Goal: Task Accomplishment & Management: Manage account settings

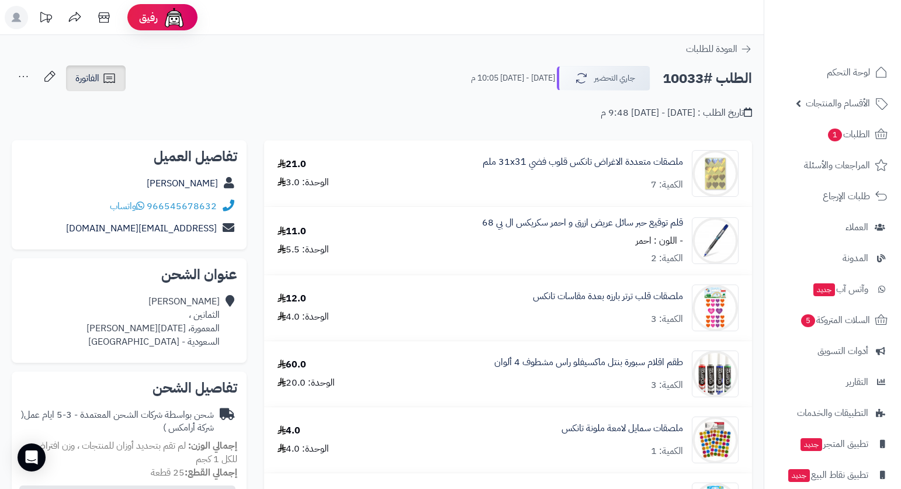
click at [99, 82] on span "الفاتورة" at bounding box center [87, 78] width 24 height 14
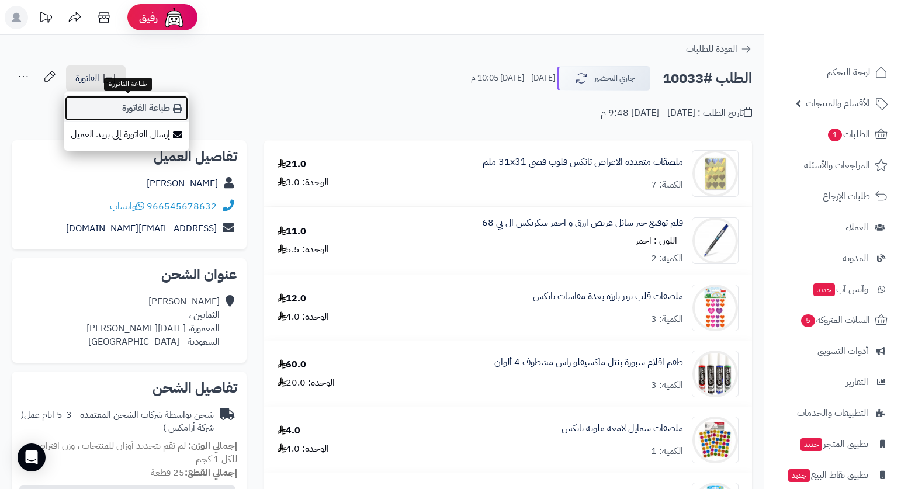
click at [142, 105] on link "طباعة الفاتورة" at bounding box center [126, 108] width 124 height 26
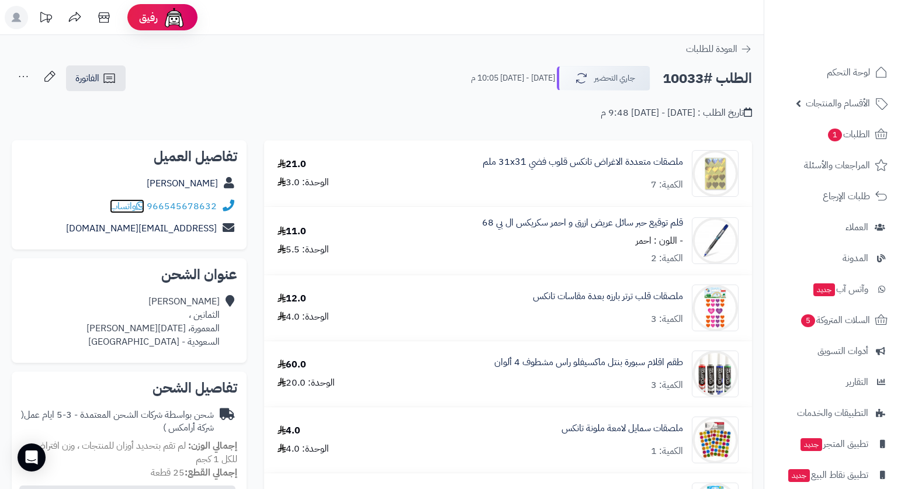
click at [117, 206] on span "واتساب" at bounding box center [127, 206] width 34 height 14
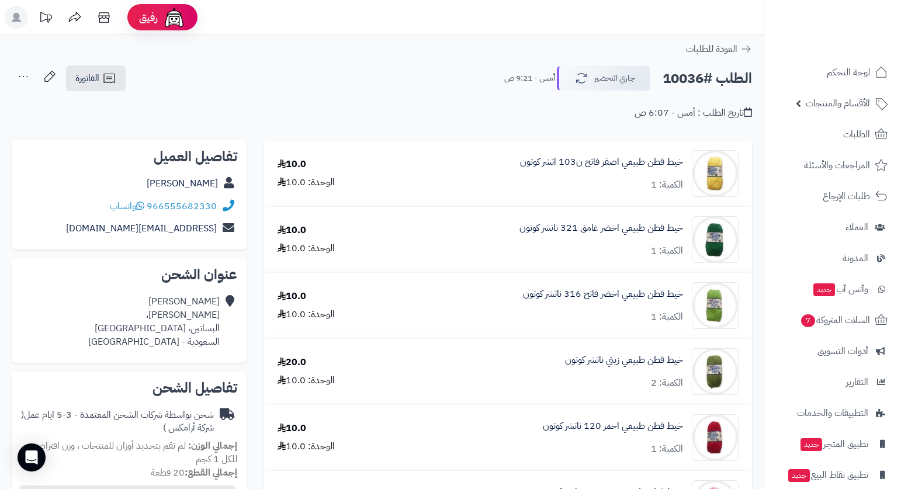
scroll to position [1, 0]
click at [99, 78] on span "الفاتورة" at bounding box center [87, 78] width 24 height 14
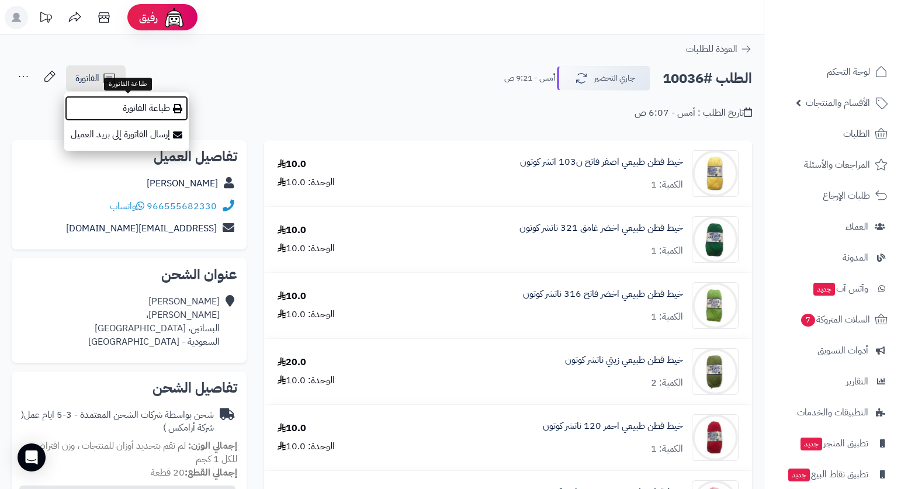
click at [140, 103] on link "طباعة الفاتورة" at bounding box center [126, 108] width 124 height 26
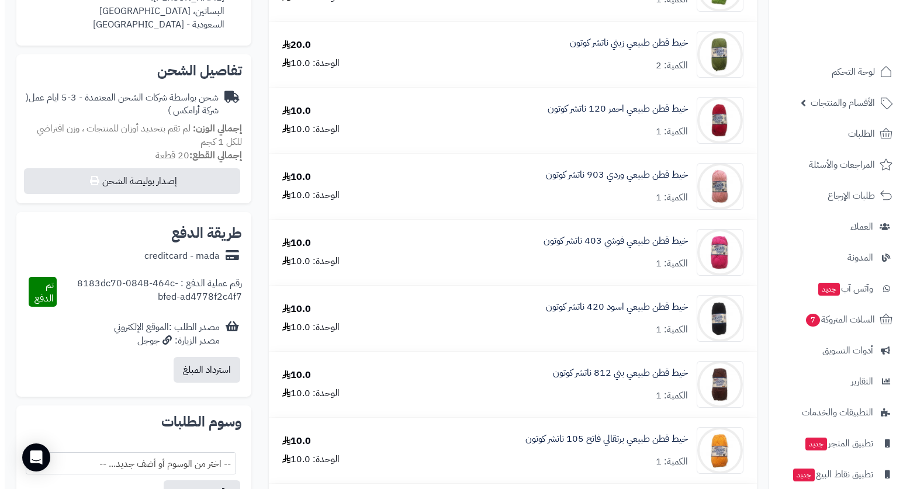
scroll to position [351, 0]
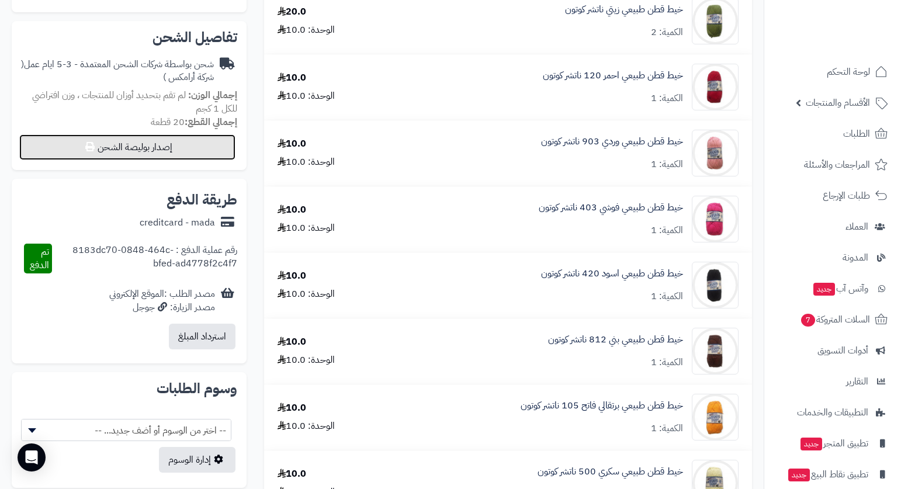
click at [199, 150] on button "إصدار بوليصة الشحن" at bounding box center [127, 147] width 216 height 26
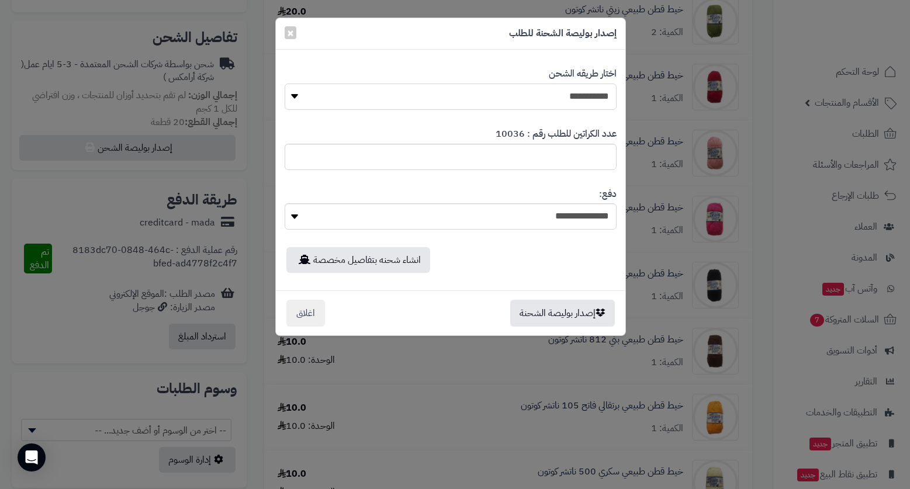
click at [550, 105] on select "**********" at bounding box center [451, 97] width 332 height 26
select select "*******"
click at [285, 84] on select "**********" at bounding box center [451, 97] width 332 height 26
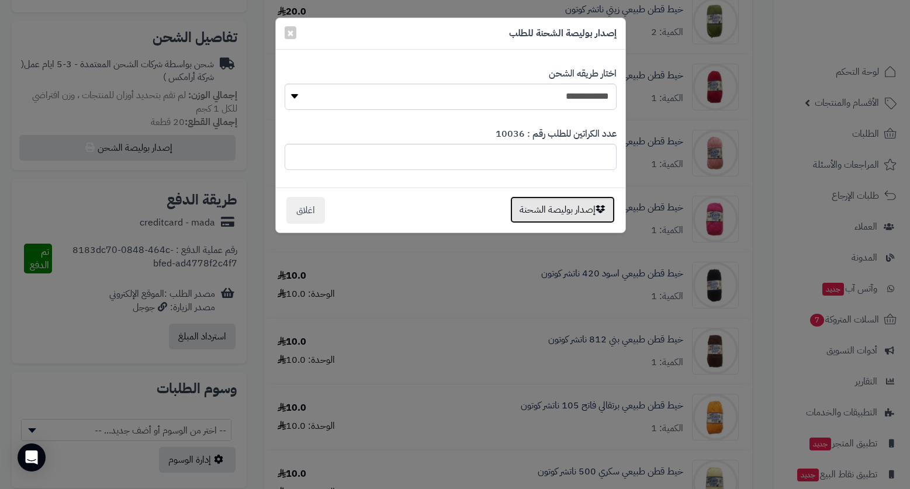
click at [567, 212] on button "إصدار بوليصة الشحنة" at bounding box center [562, 209] width 105 height 27
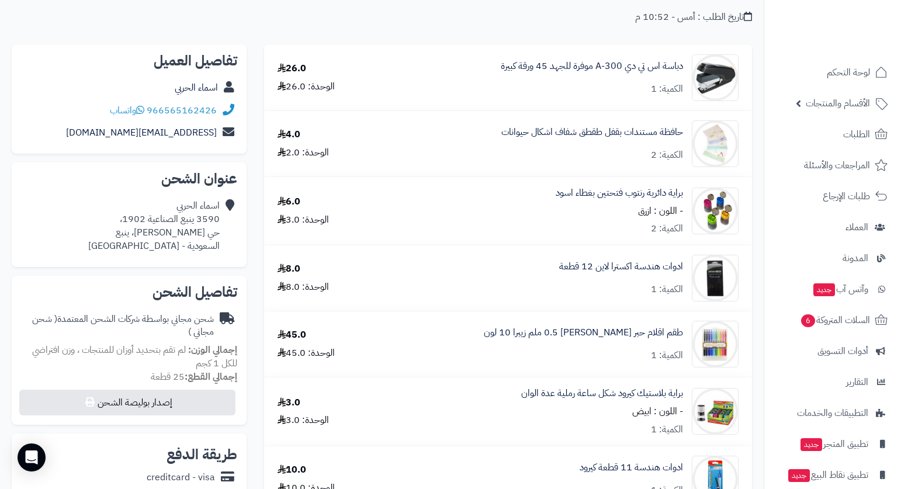
scroll to position [117, 0]
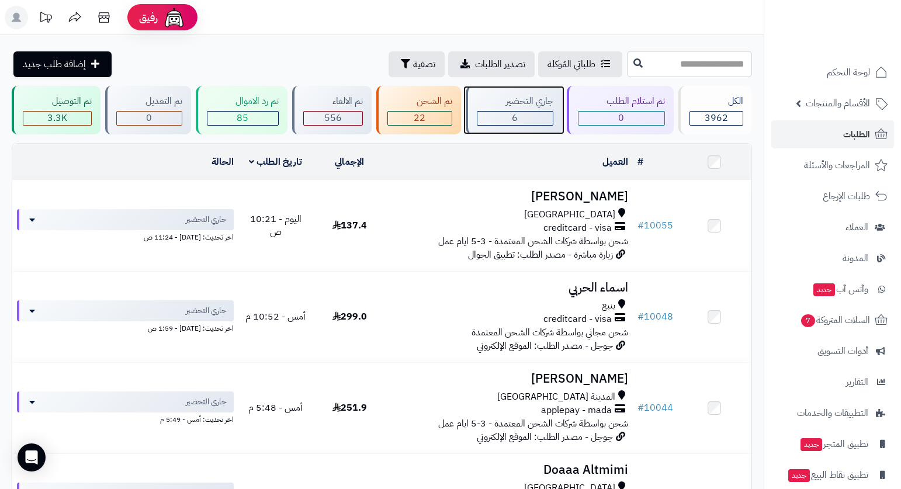
click at [545, 99] on div "جاري التحضير" at bounding box center [515, 101] width 77 height 13
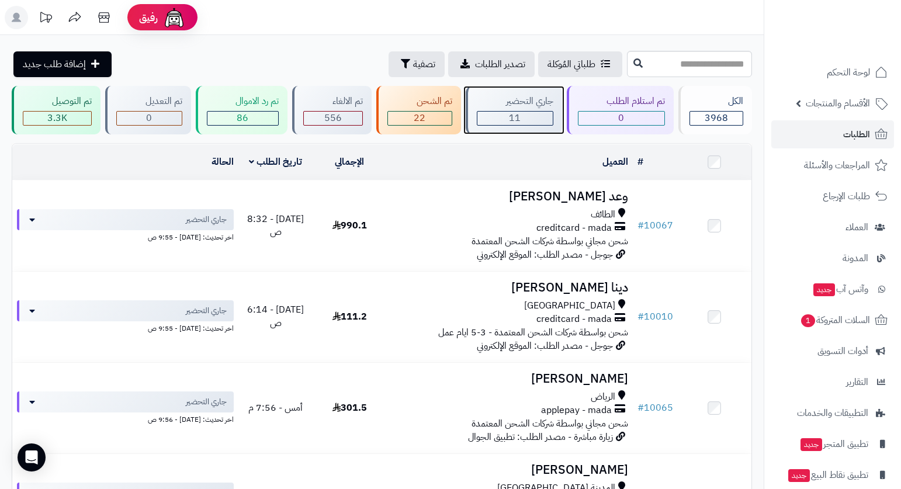
click at [543, 104] on div "جاري التحضير" at bounding box center [515, 101] width 77 height 13
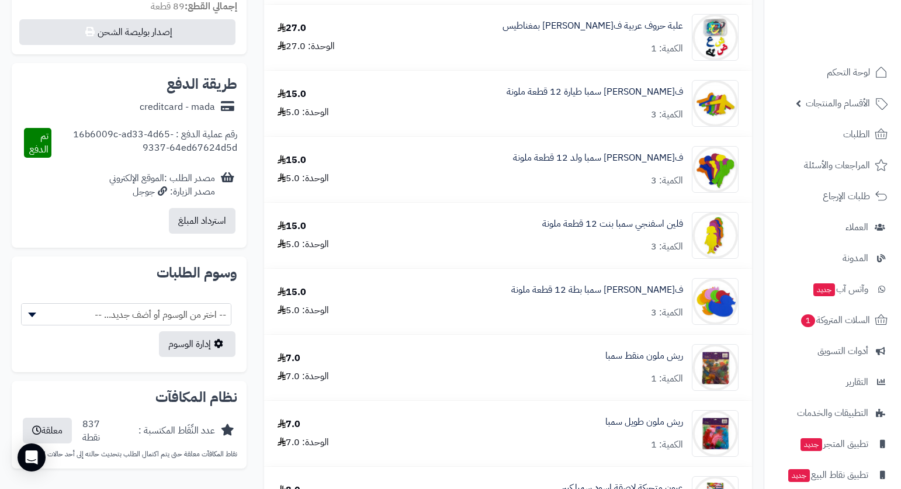
scroll to position [468, 0]
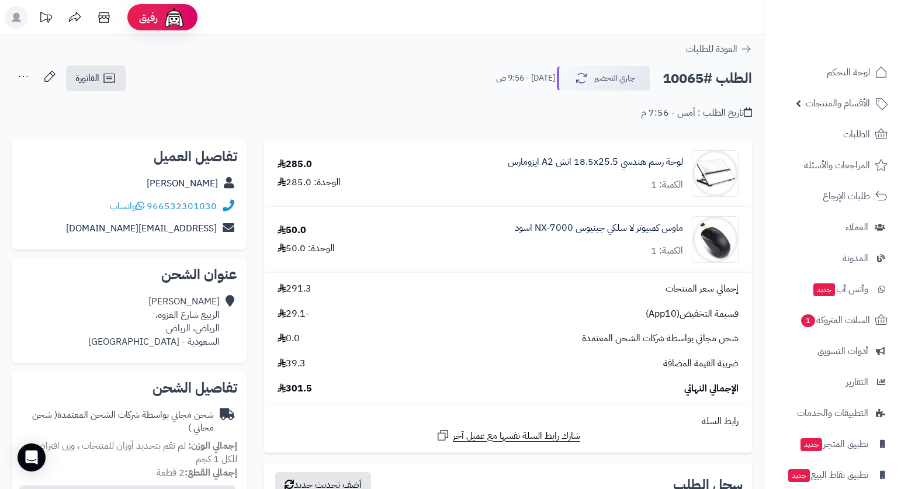
click at [424, 76] on div "الطلب #10065 جاري التحضير اليوم - 9:56 ص الفاتورة طباعة الفاتورة إرسال الفاتورة…" at bounding box center [382, 78] width 740 height 27
click at [439, 77] on div "الطلب #10065 جاري التحضير اليوم - 9:56 ص الفاتورة طباعة الفاتورة إرسال الفاتورة…" at bounding box center [382, 78] width 740 height 27
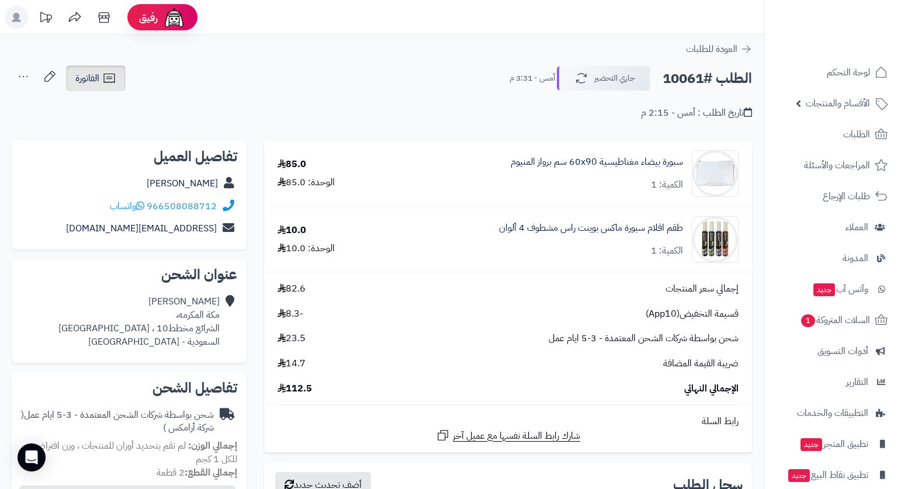
click at [93, 75] on span "الفاتورة" at bounding box center [87, 78] width 24 height 14
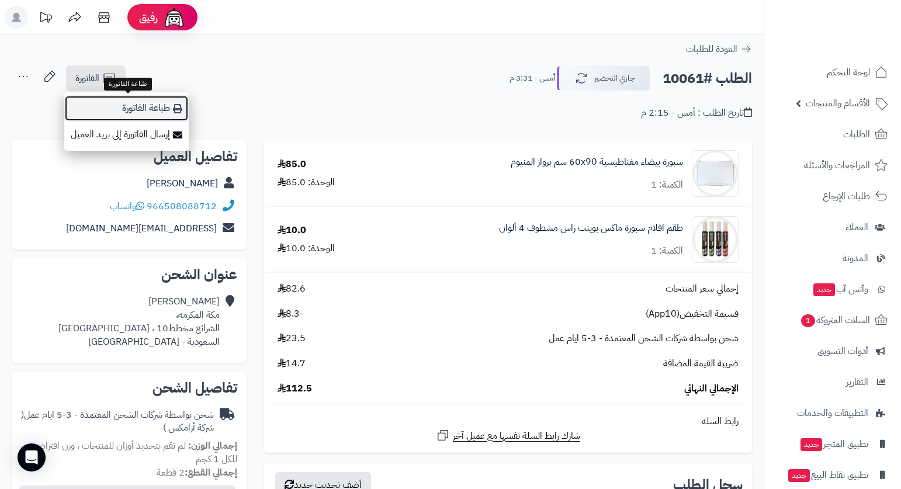
click at [172, 108] on link "طباعة الفاتورة" at bounding box center [126, 108] width 124 height 26
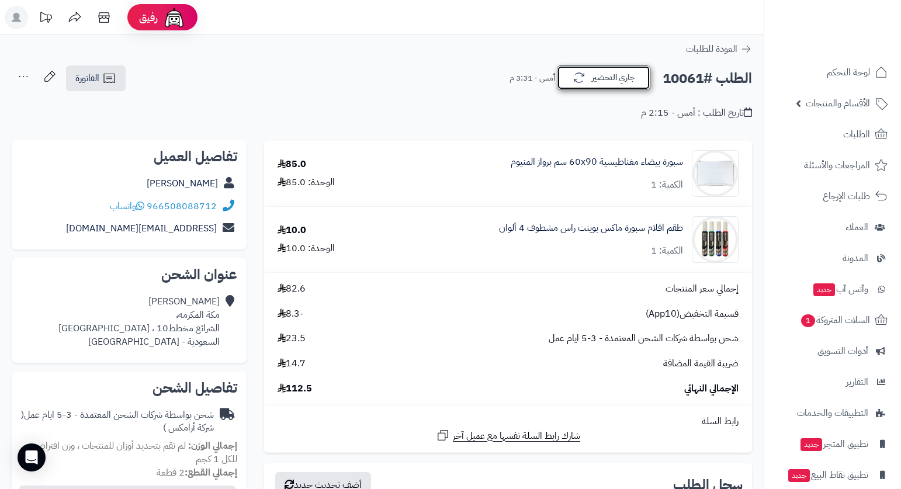
click at [609, 76] on button "جاري التحضير" at bounding box center [604, 77] width 94 height 25
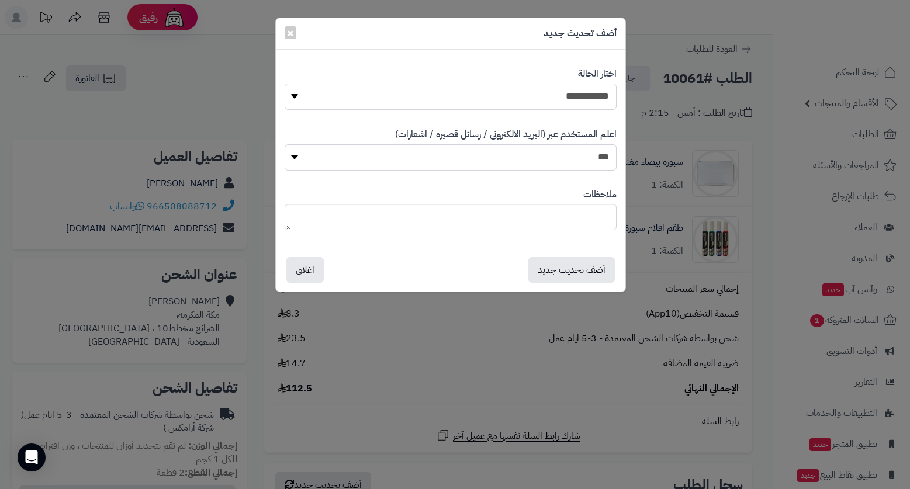
click at [602, 95] on select "**********" at bounding box center [451, 97] width 332 height 26
select select "*"
click at [285, 84] on select "**********" at bounding box center [451, 97] width 332 height 26
click at [574, 265] on button "أضف تحديث جديد" at bounding box center [571, 270] width 86 height 26
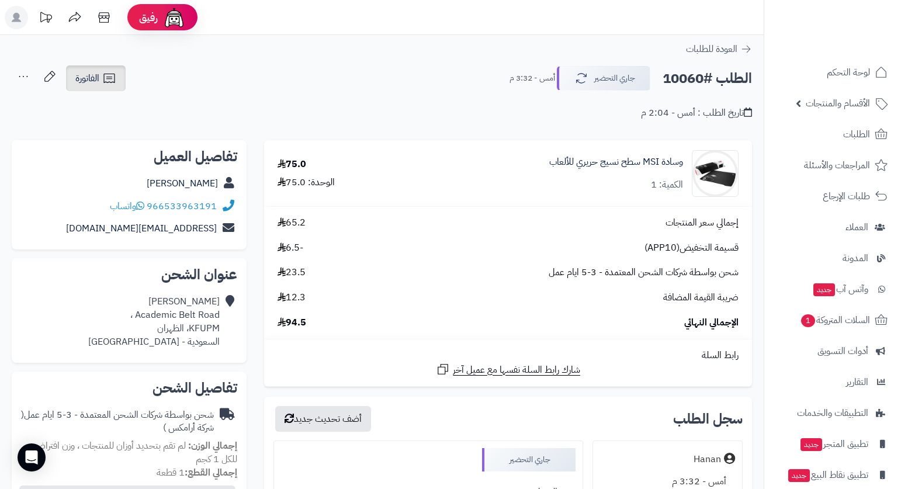
click at [99, 68] on link "الفاتورة" at bounding box center [96, 78] width 60 height 26
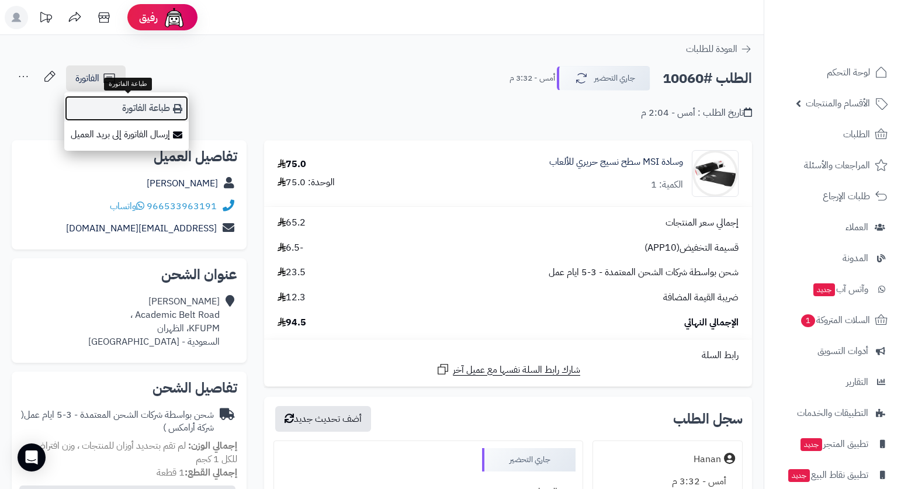
click at [148, 111] on link "طباعة الفاتورة" at bounding box center [126, 108] width 124 height 26
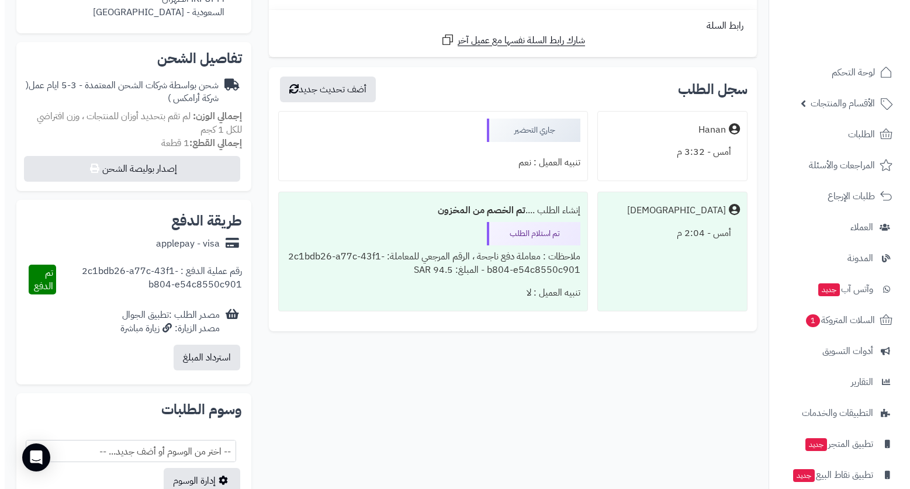
scroll to position [351, 0]
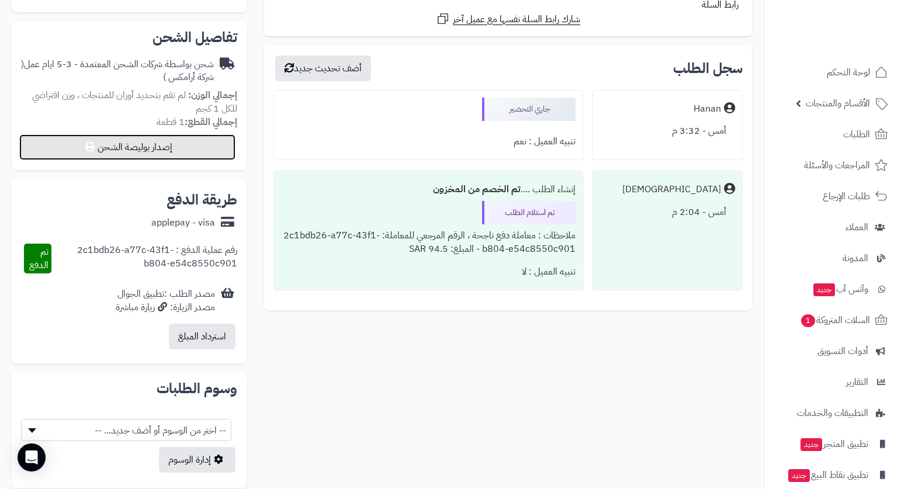
click at [152, 150] on button "إصدار بوليصة الشحن" at bounding box center [127, 147] width 216 height 26
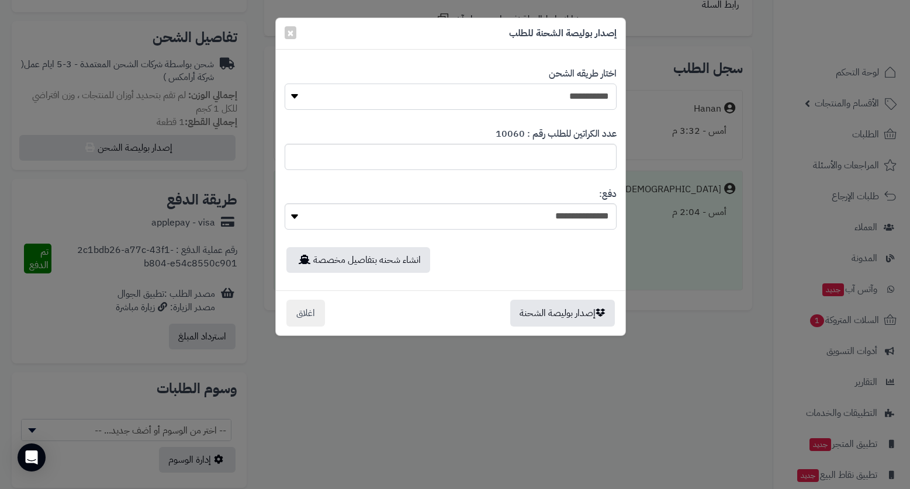
click at [566, 92] on select "**********" at bounding box center [451, 97] width 332 height 26
select select "*******"
click at [285, 84] on select "**********" at bounding box center [451, 97] width 332 height 26
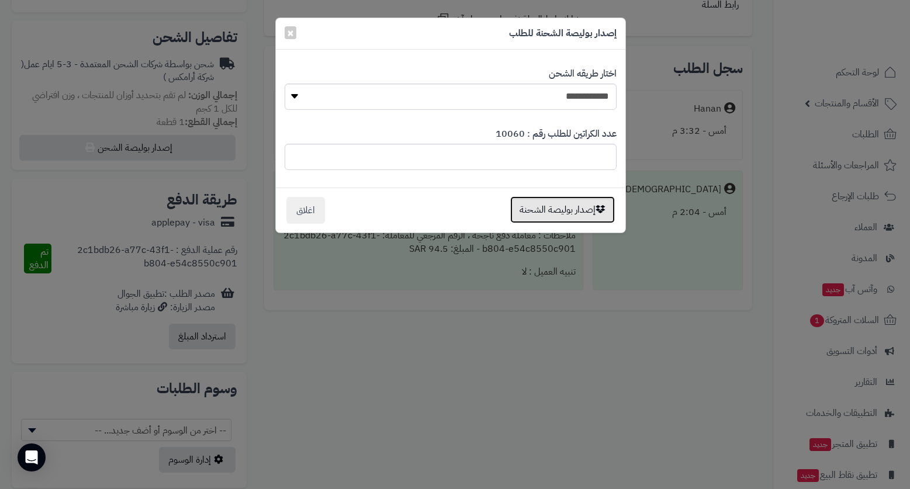
click at [566, 204] on button "إصدار بوليصة الشحنة" at bounding box center [562, 209] width 105 height 27
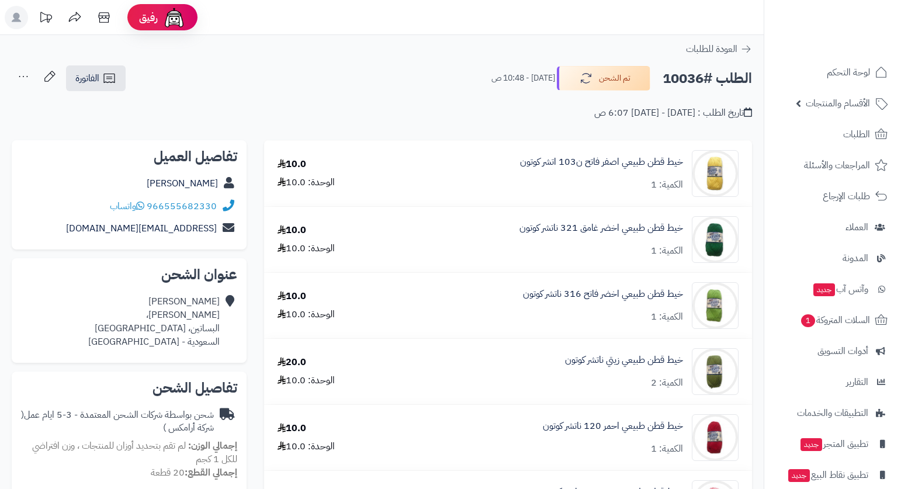
scroll to position [351, 0]
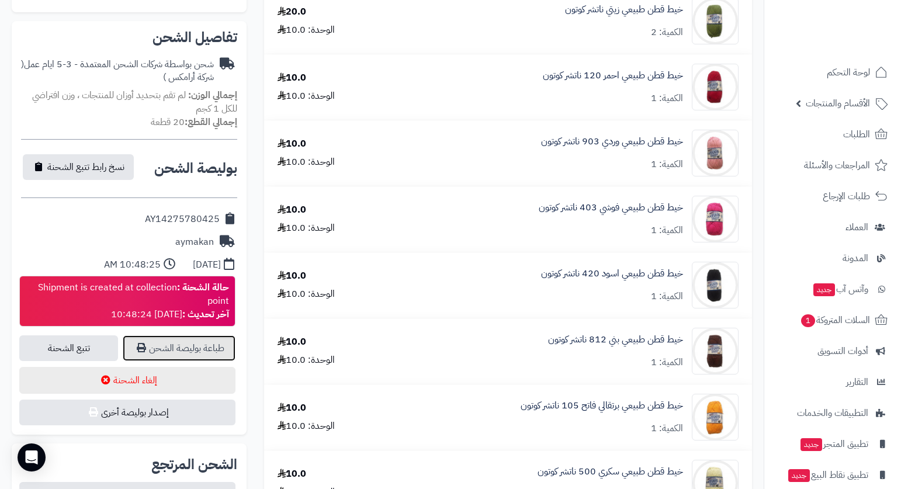
click at [216, 351] on link "طباعة بوليصة الشحن" at bounding box center [179, 348] width 113 height 26
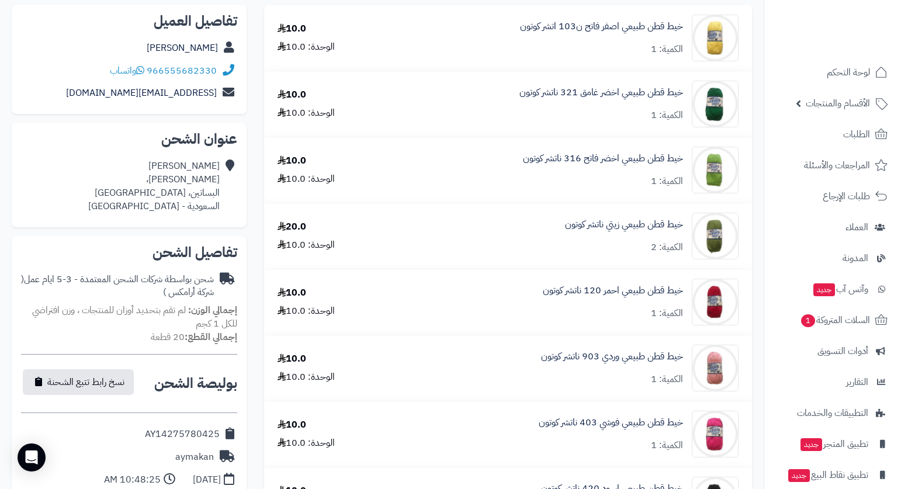
scroll to position [0, 0]
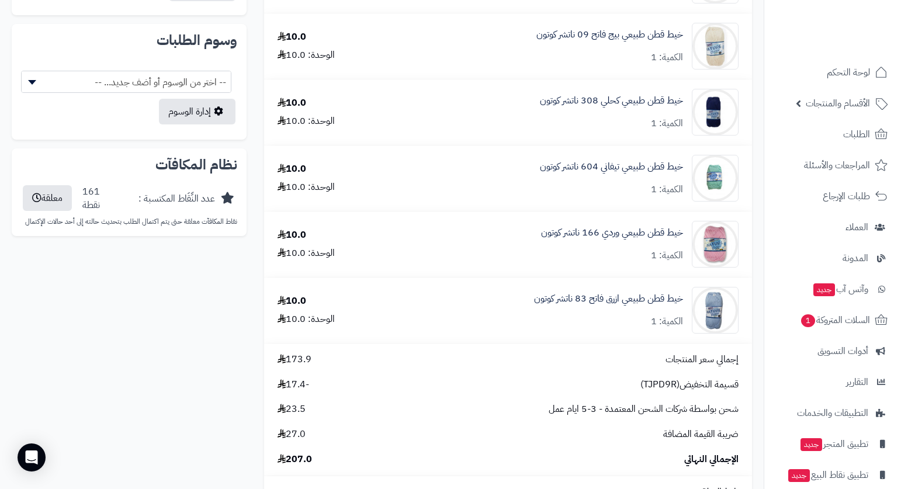
scroll to position [1169, 0]
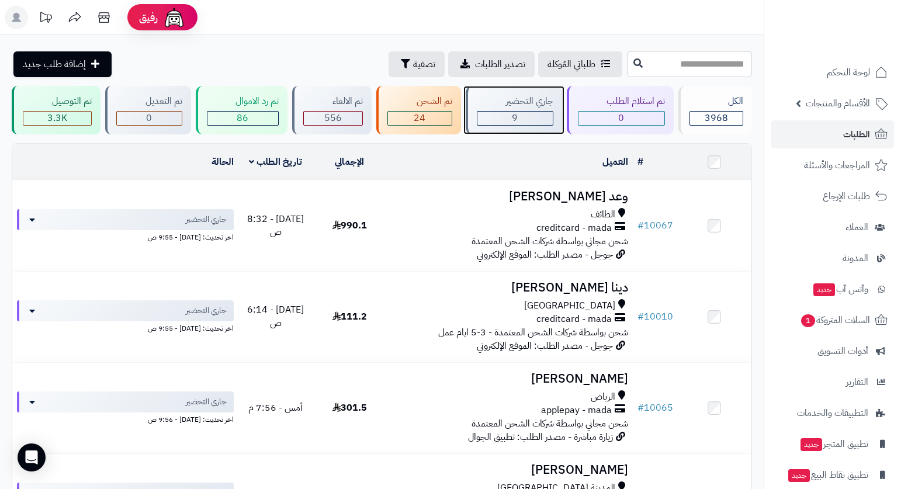
click at [525, 103] on div "جاري التحضير" at bounding box center [515, 101] width 77 height 13
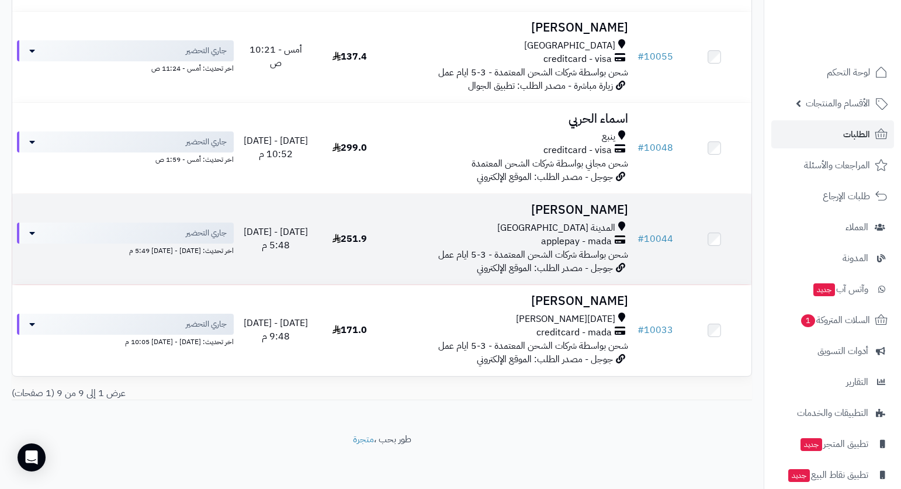
scroll to position [625, 0]
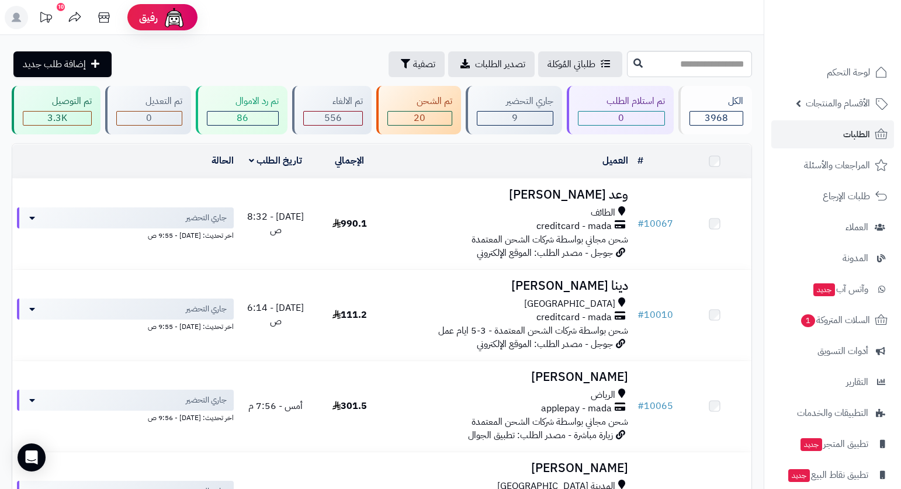
scroll to position [625, 0]
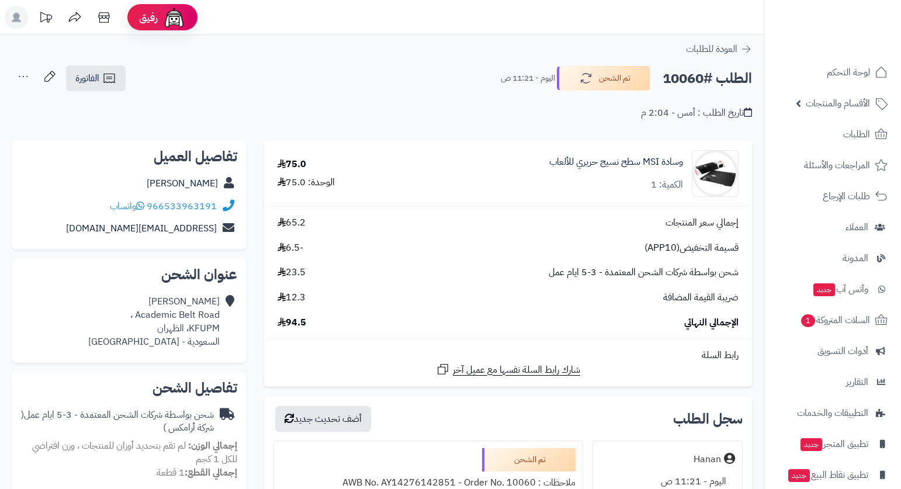
scroll to position [351, 0]
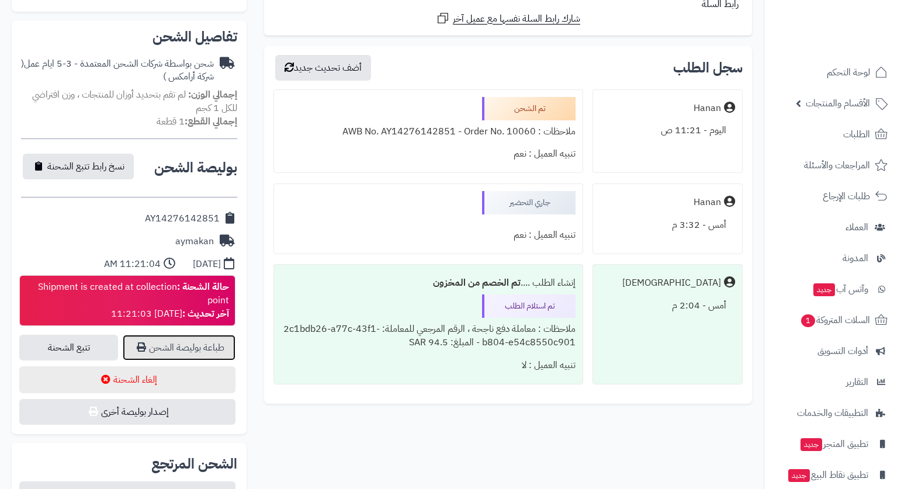
click at [207, 342] on link "طباعة بوليصة الشحن" at bounding box center [179, 348] width 113 height 26
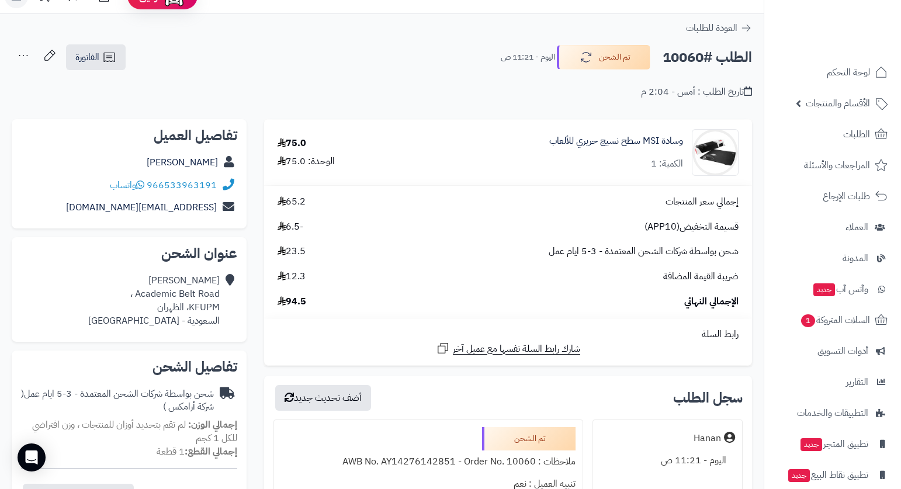
scroll to position [0, 0]
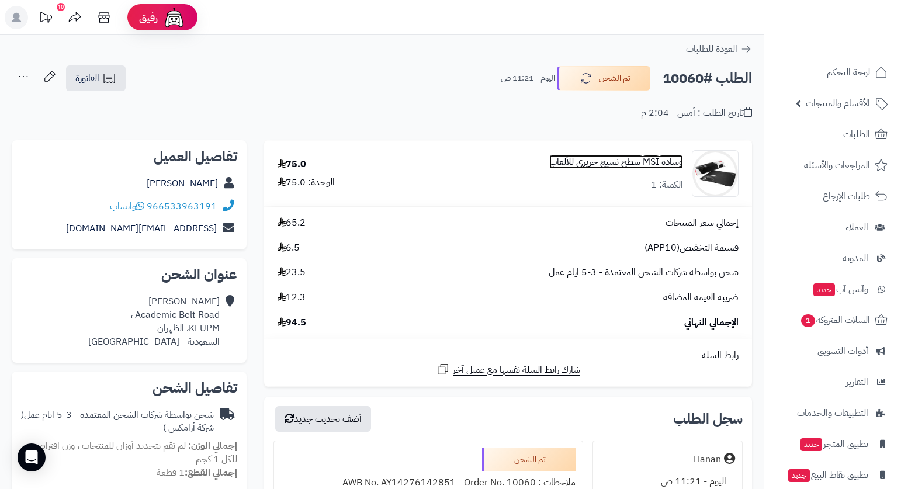
click at [647, 162] on link "وسادة MSI سطح نسيج حريري للألعاب" at bounding box center [616, 161] width 134 height 13
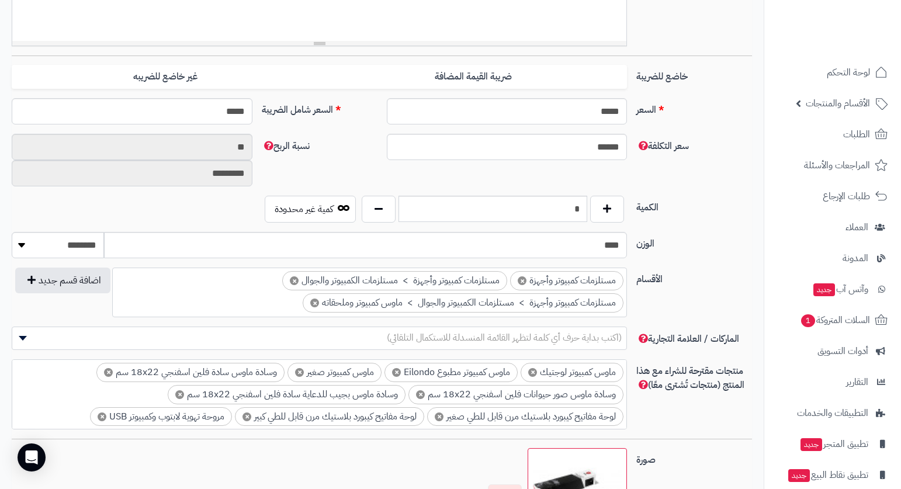
scroll to position [468, 0]
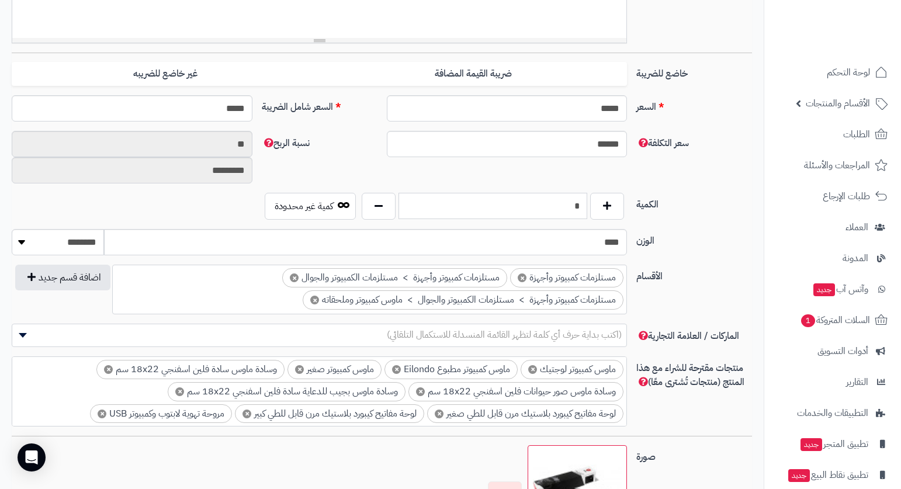
drag, startPoint x: 570, startPoint y: 204, endPoint x: 588, endPoint y: 212, distance: 19.6
click at [588, 212] on div "*" at bounding box center [493, 206] width 268 height 27
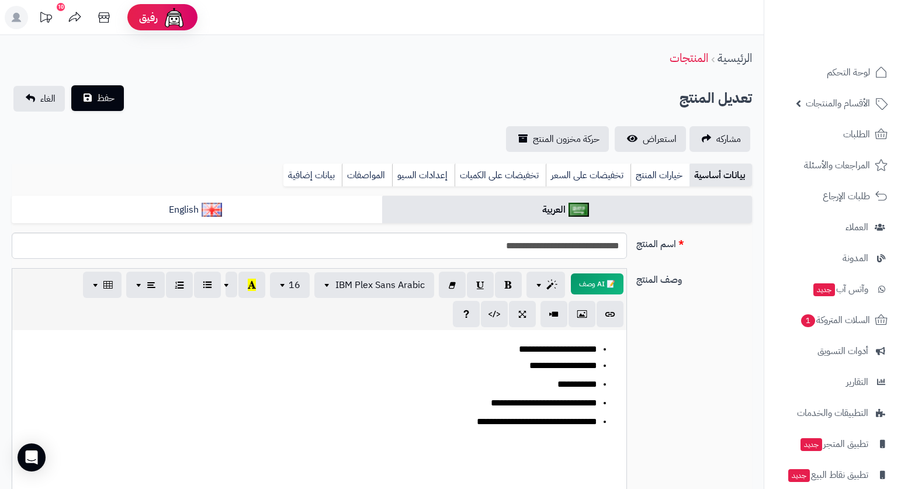
type input "*"
click at [120, 95] on button "حفظ" at bounding box center [97, 98] width 53 height 26
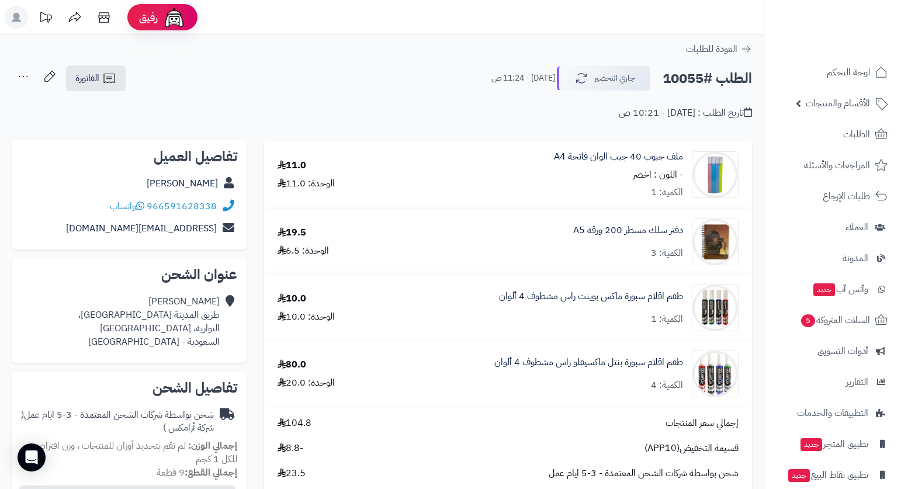
click at [316, 54] on div "العودة للطلبات" at bounding box center [382, 49] width 764 height 14
click at [92, 79] on span "الفاتورة" at bounding box center [87, 78] width 24 height 14
click at [95, 80] on span "الفاتورة" at bounding box center [87, 78] width 24 height 14
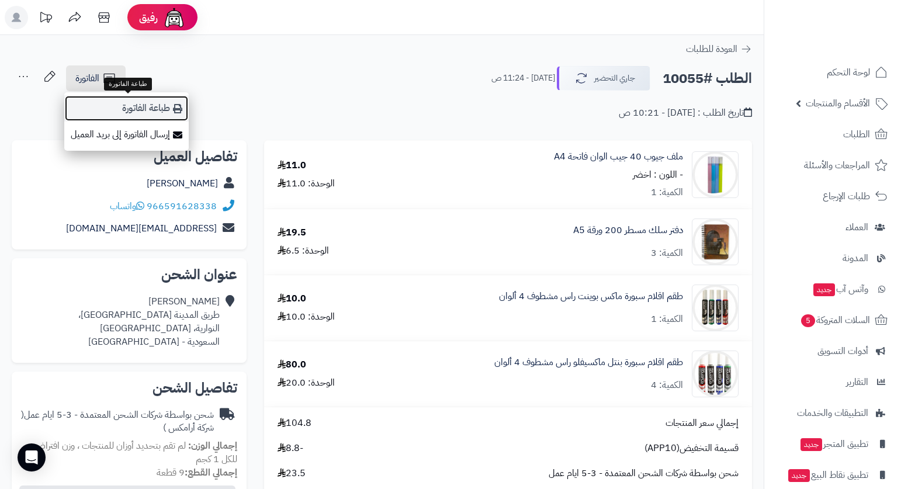
click at [143, 103] on link "طباعة الفاتورة" at bounding box center [126, 108] width 124 height 26
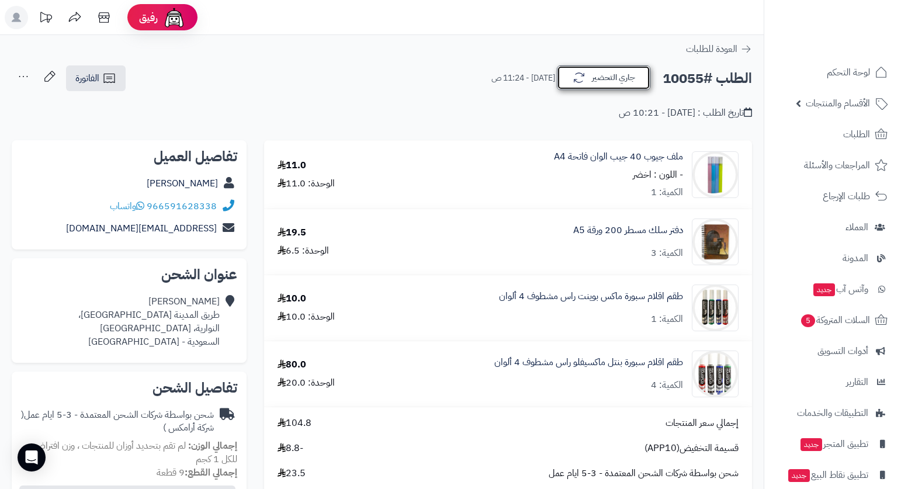
click at [617, 76] on button "جاري التحضير" at bounding box center [604, 77] width 94 height 25
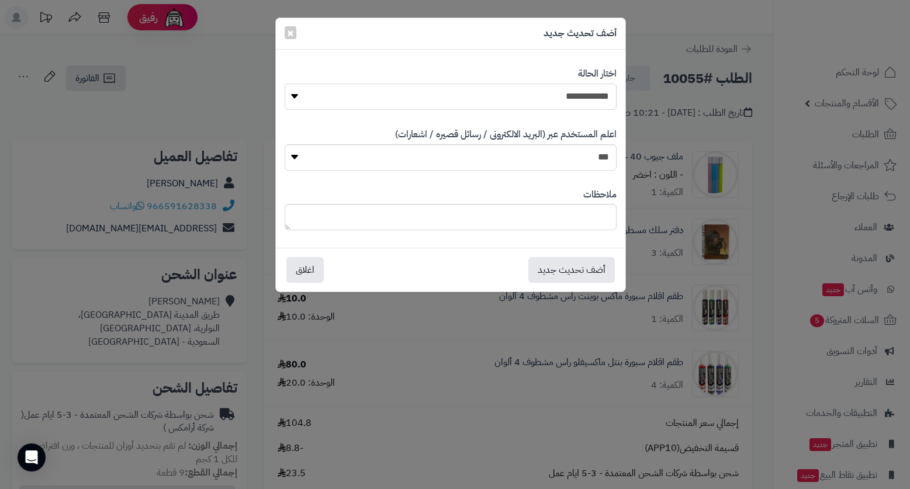
click at [579, 91] on select "**********" at bounding box center [451, 97] width 332 height 26
select select "*"
click at [285, 84] on select "**********" at bounding box center [451, 97] width 332 height 26
click at [561, 273] on button "أضف تحديث جديد" at bounding box center [571, 270] width 86 height 26
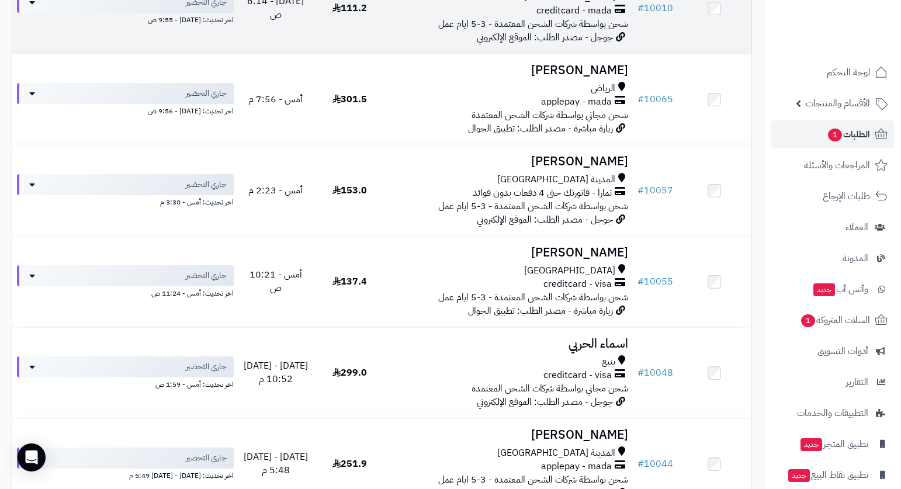
scroll to position [67, 0]
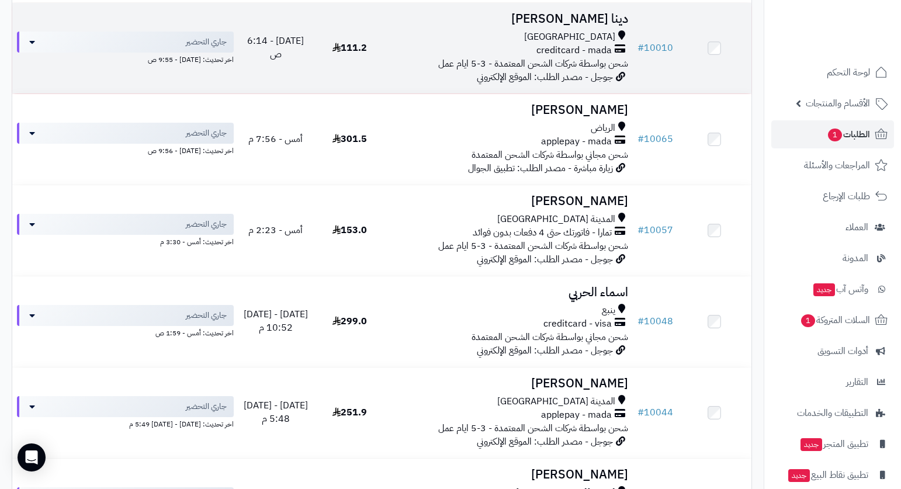
scroll to position [92, 0]
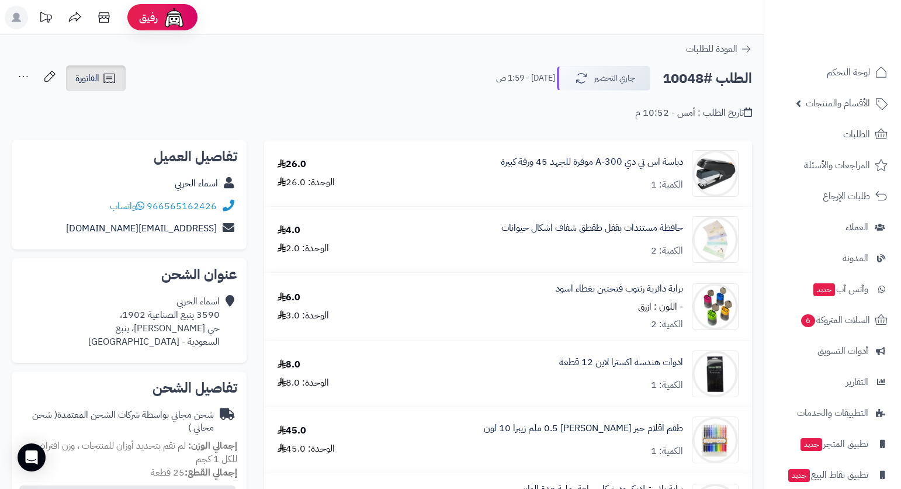
click at [80, 91] on link "الفاتورة" at bounding box center [96, 78] width 60 height 26
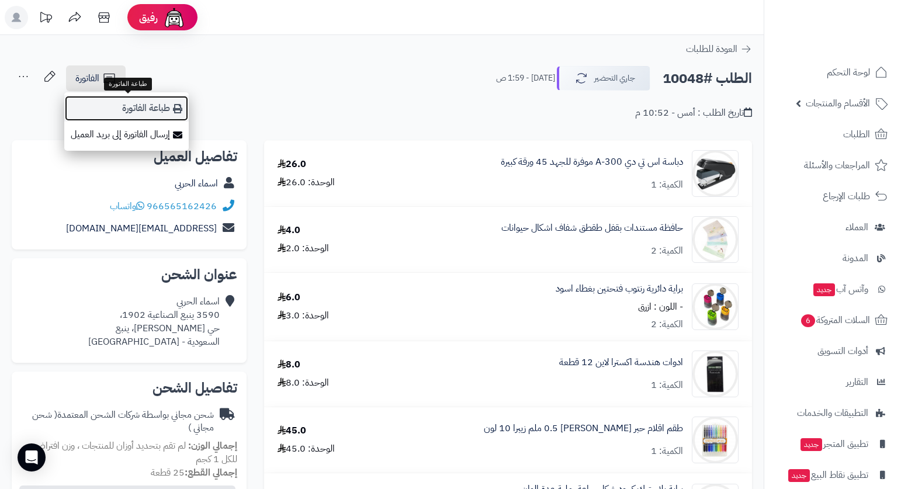
click at [125, 101] on link "طباعة الفاتورة" at bounding box center [126, 108] width 124 height 26
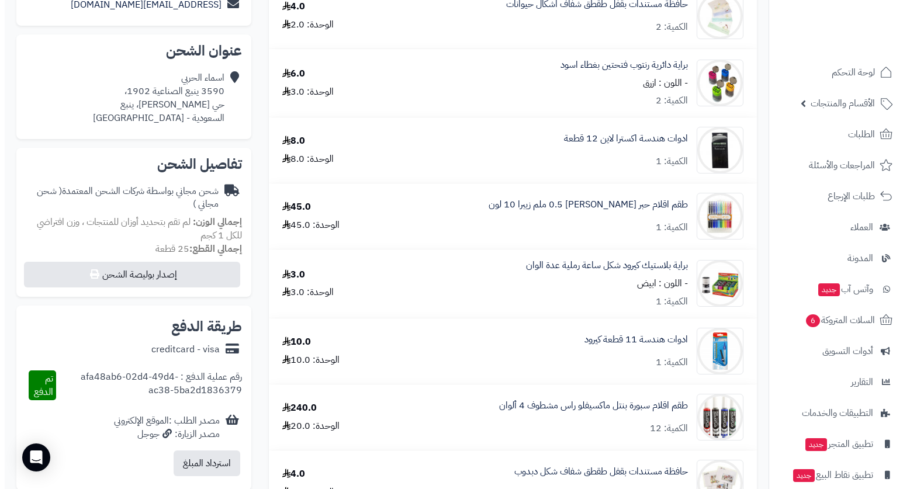
scroll to position [234, 0]
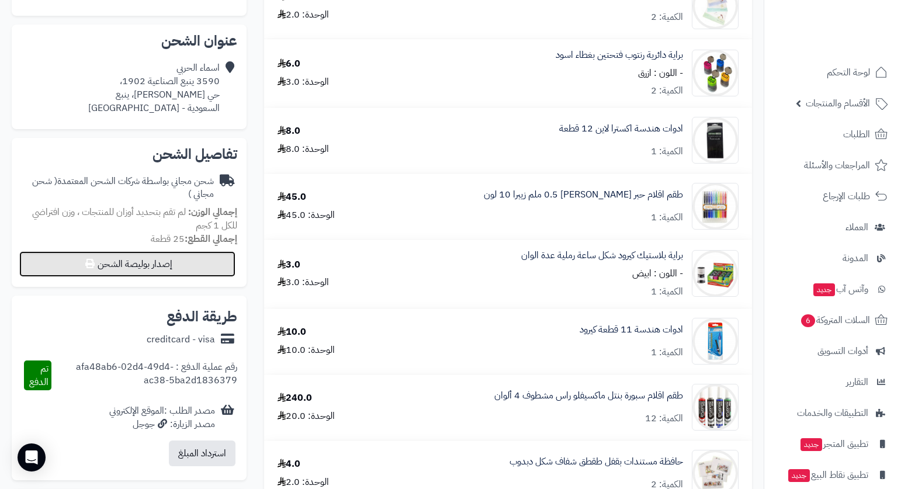
click at [179, 258] on button "إصدار بوليصة الشحن" at bounding box center [127, 264] width 216 height 26
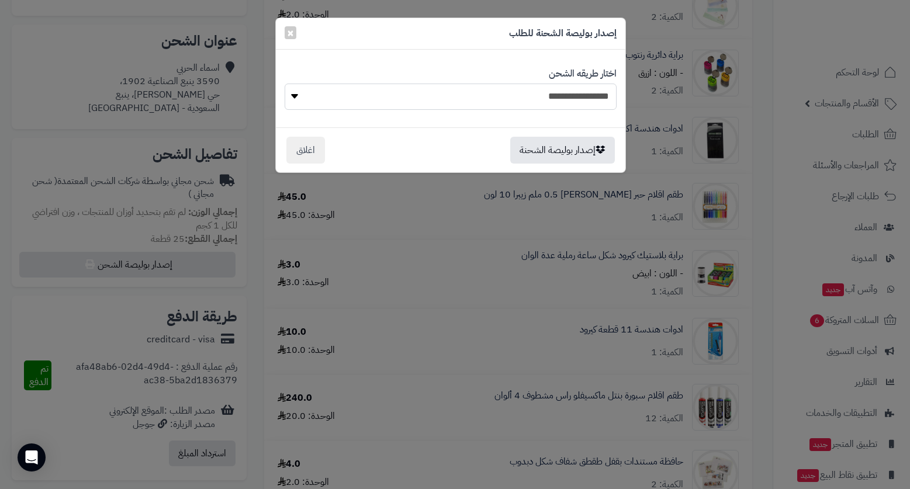
click at [583, 94] on select "**********" at bounding box center [451, 97] width 332 height 26
select select "*******"
click at [285, 84] on select "**********" at bounding box center [451, 97] width 332 height 26
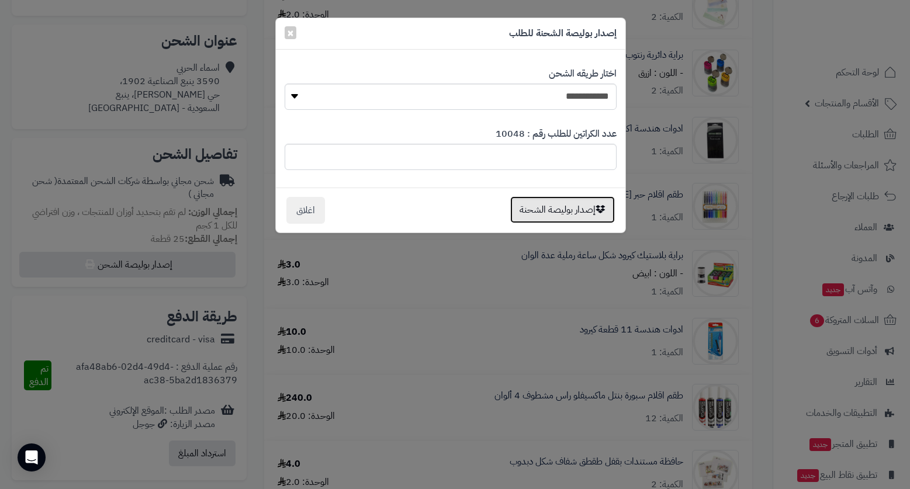
click at [572, 204] on button "إصدار بوليصة الشحنة" at bounding box center [562, 209] width 105 height 27
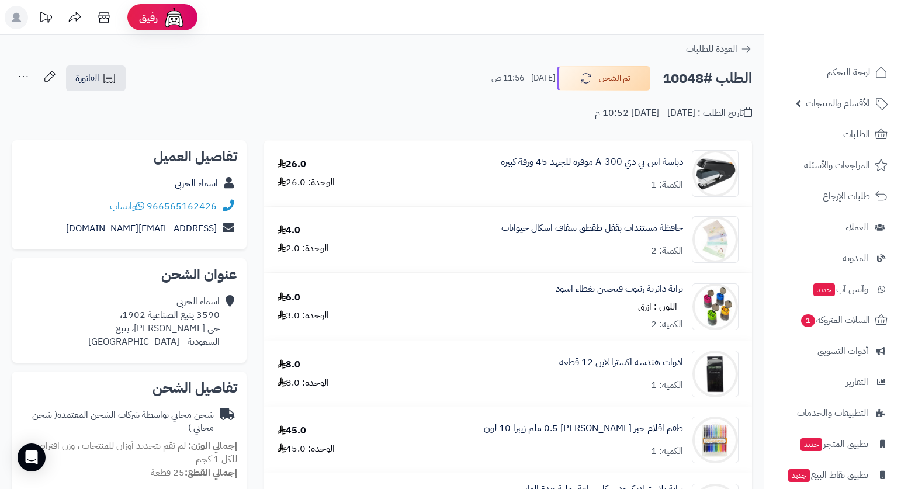
scroll to position [234, 0]
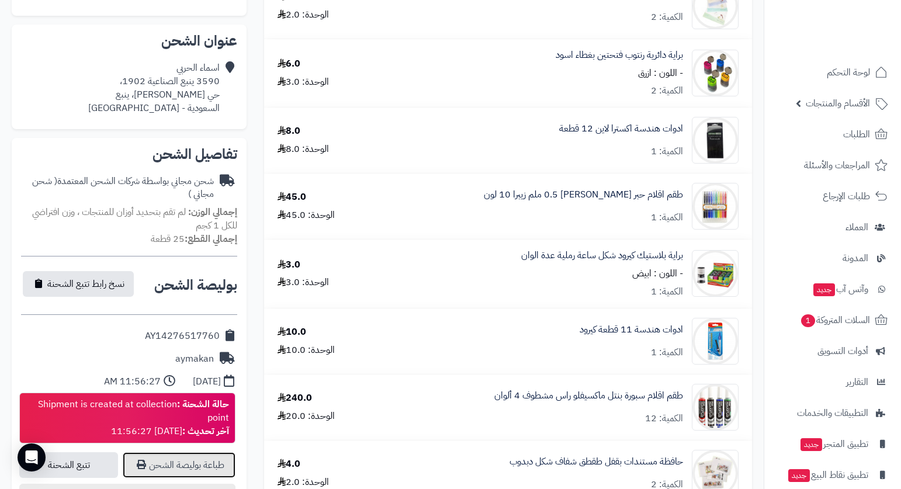
click at [204, 468] on link "طباعة بوليصة الشحن" at bounding box center [179, 465] width 113 height 26
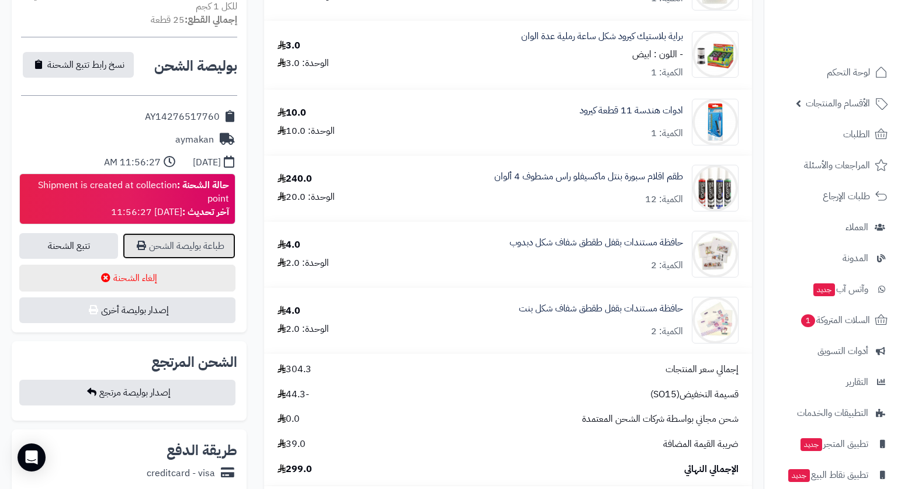
scroll to position [468, 0]
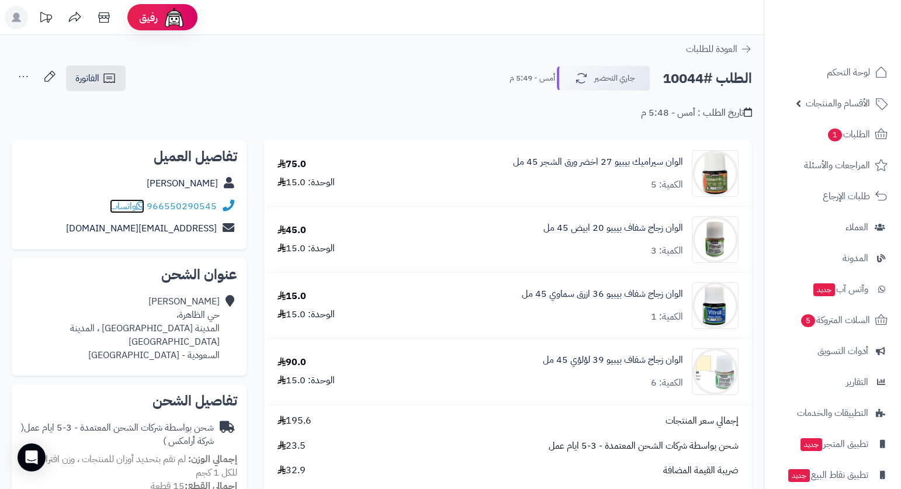
click at [121, 206] on span "واتساب" at bounding box center [127, 206] width 34 height 14
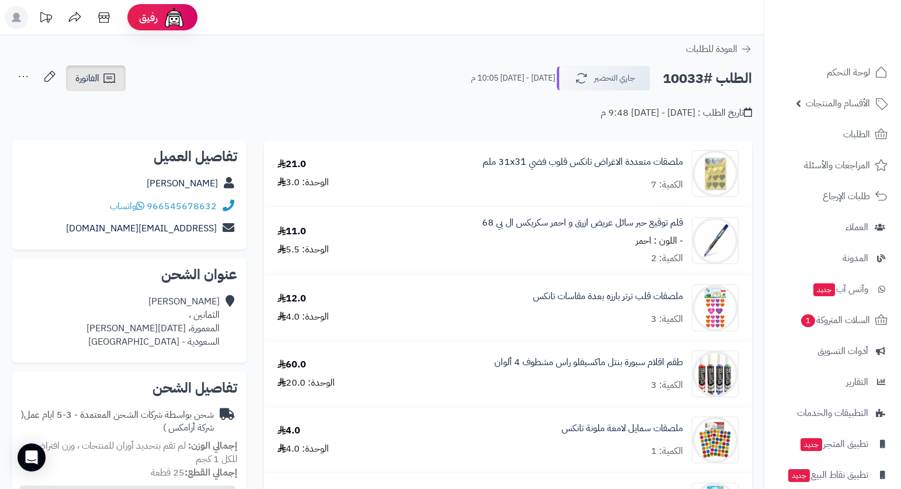
click at [101, 77] on link "الفاتورة" at bounding box center [96, 78] width 60 height 26
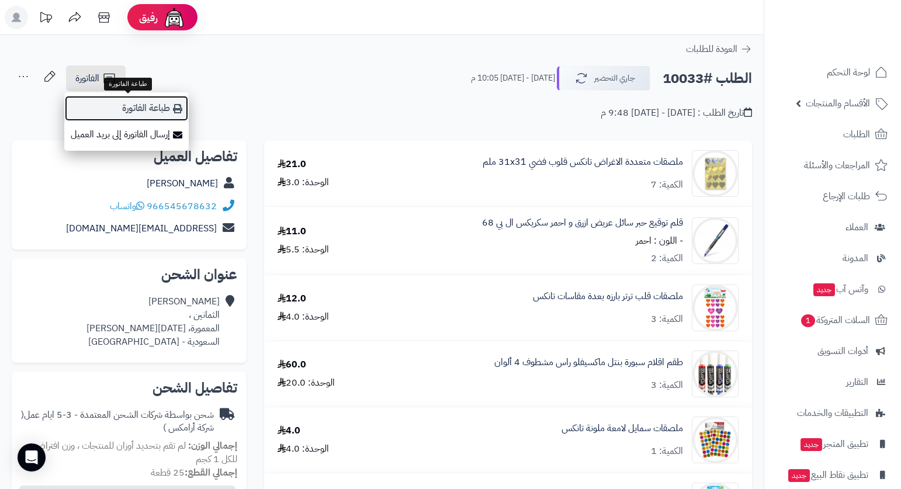
click at [160, 110] on link "طباعة الفاتورة" at bounding box center [126, 108] width 124 height 26
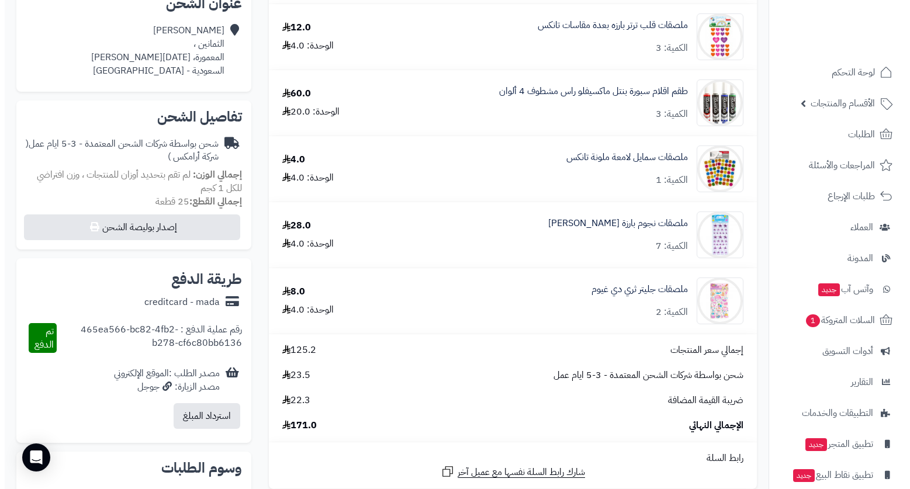
scroll to position [292, 0]
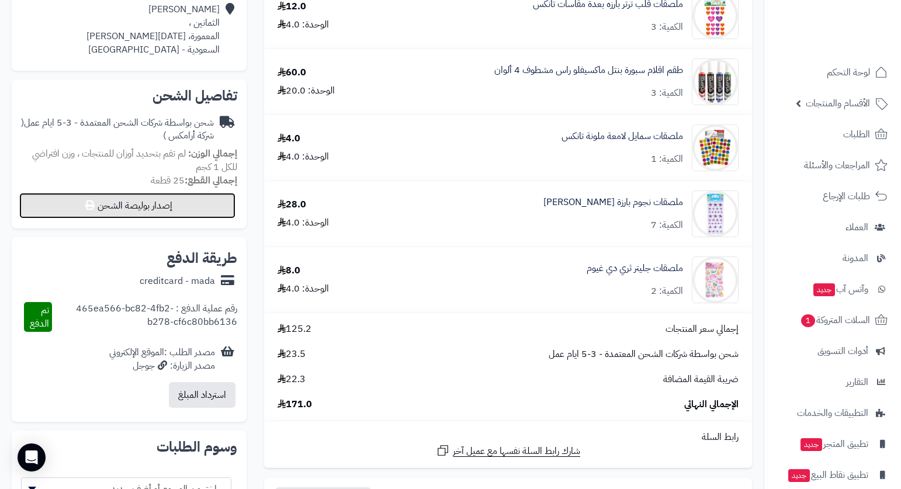
click at [206, 210] on button "إصدار بوليصة الشحن" at bounding box center [127, 206] width 216 height 26
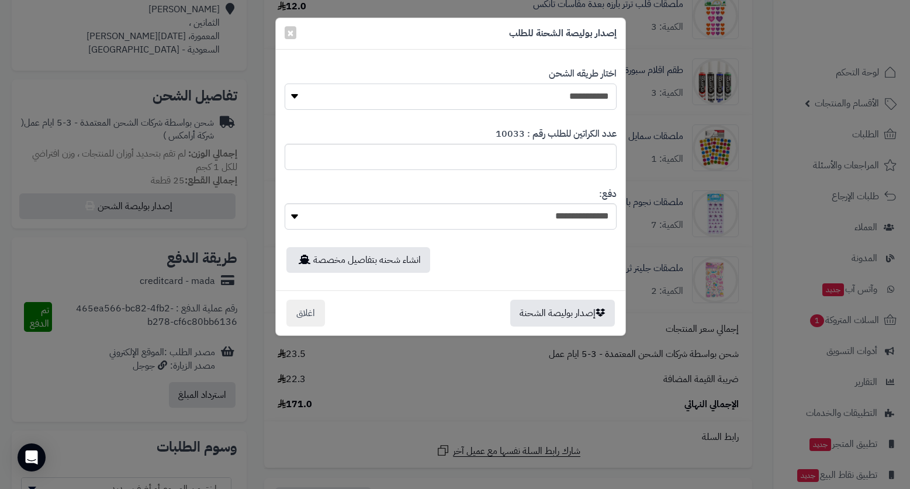
click at [578, 99] on select "**********" at bounding box center [451, 97] width 332 height 26
select select "*******"
click at [285, 84] on select "**********" at bounding box center [451, 97] width 332 height 26
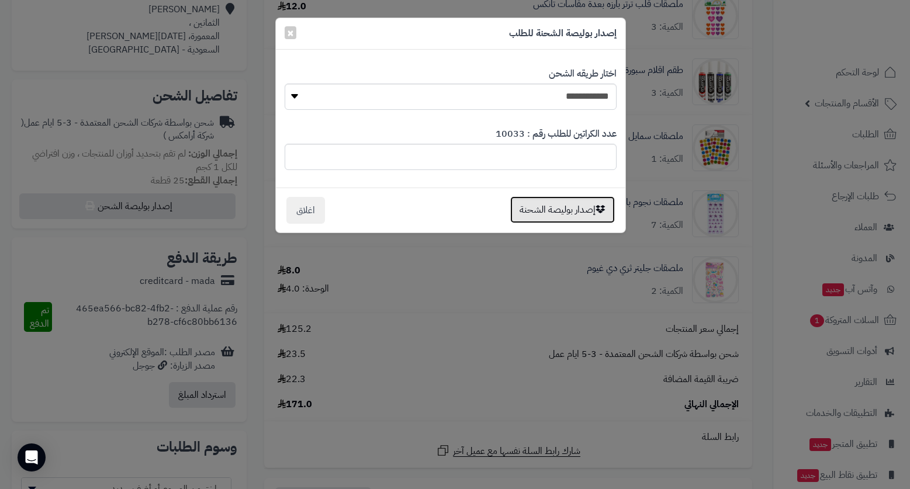
click at [578, 209] on button "إصدار بوليصة الشحنة" at bounding box center [562, 209] width 105 height 27
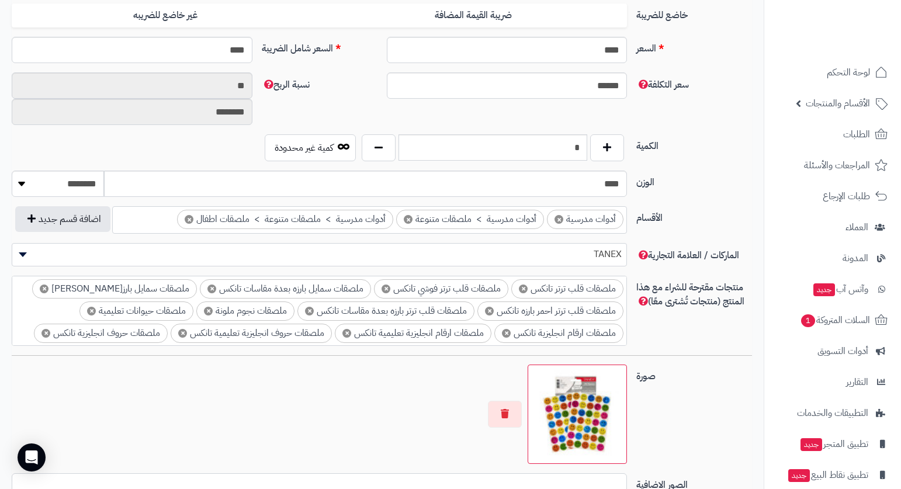
scroll to position [701, 0]
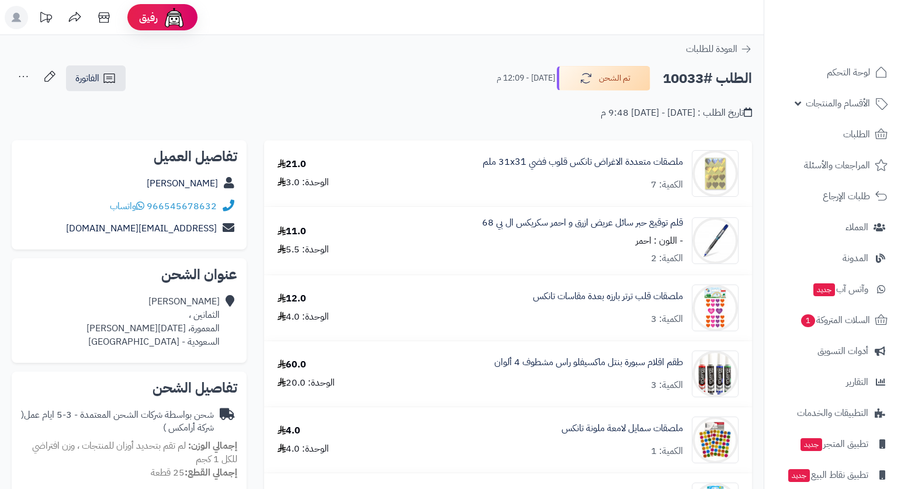
scroll to position [292, 0]
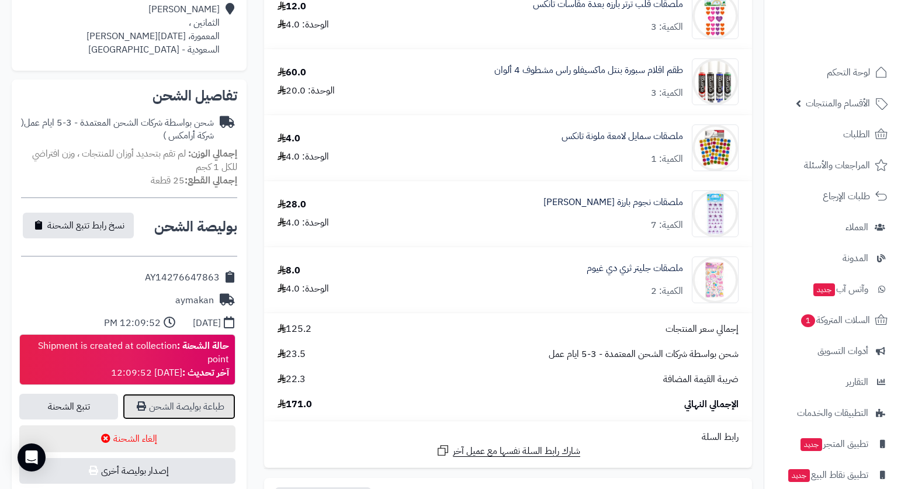
click at [207, 409] on link "طباعة بوليصة الشحن" at bounding box center [179, 407] width 113 height 26
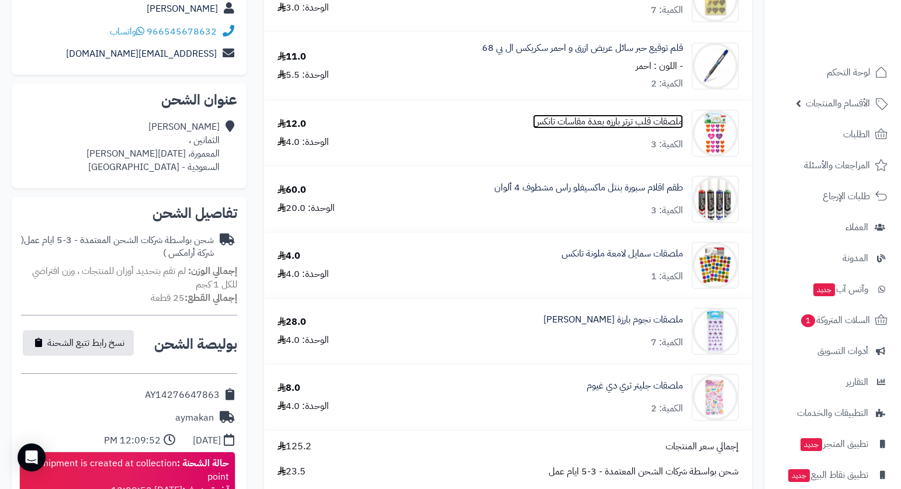
scroll to position [175, 0]
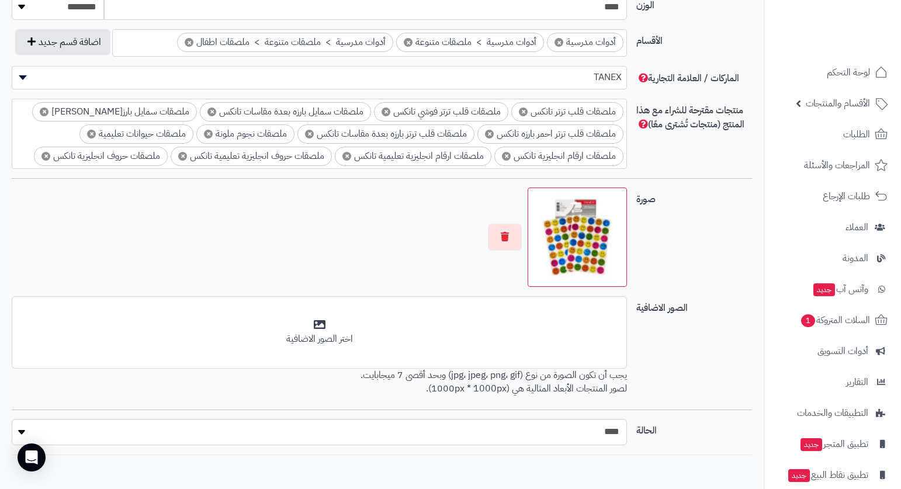
scroll to position [760, 0]
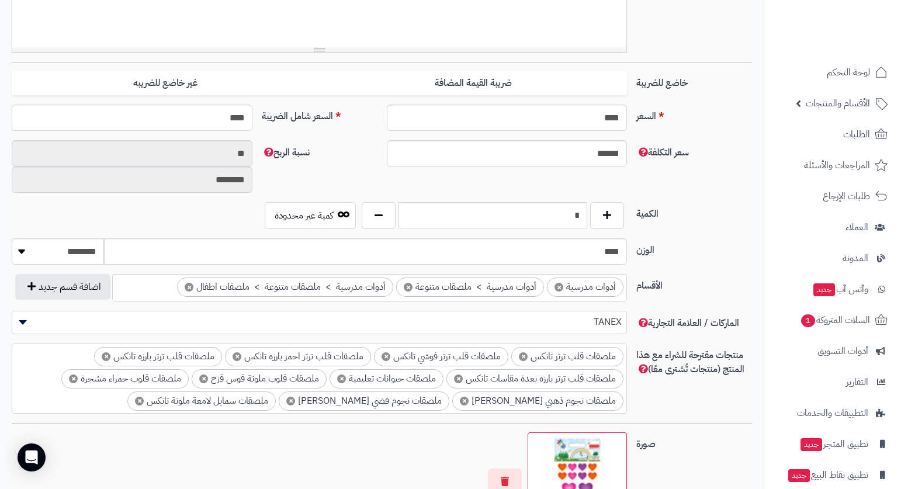
scroll to position [526, 0]
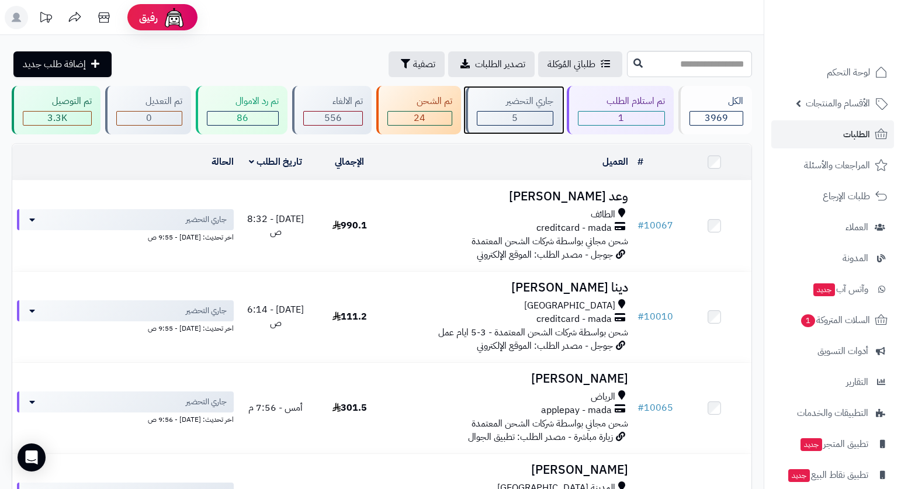
click at [514, 106] on div "جاري التحضير" at bounding box center [515, 101] width 77 height 13
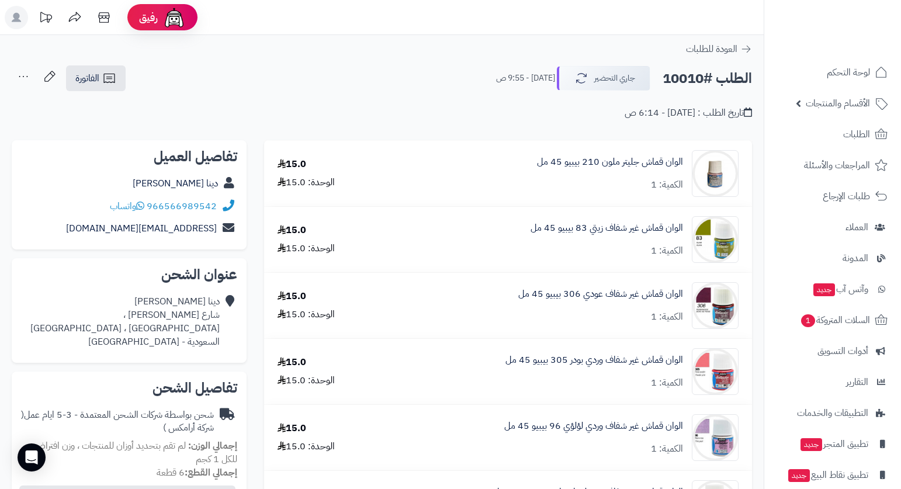
drag, startPoint x: 402, startPoint y: 87, endPoint x: 406, endPoint y: 92, distance: 6.2
click at [403, 87] on div "الطلب #10010 جاري التحضير اليوم - 9:55 ص الفاتورة طباعة الفاتورة إرسال الفاتورة…" at bounding box center [382, 78] width 740 height 27
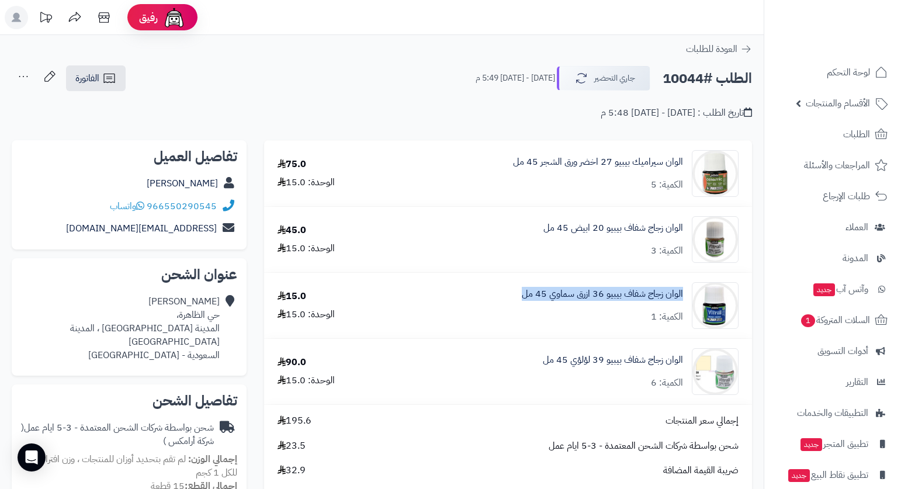
drag, startPoint x: 512, startPoint y: 301, endPoint x: 684, endPoint y: 297, distance: 172.4
click at [684, 197] on div "الوان زجاج شفاف بيبيو 36 ازرق سماوي 45 مل الكمية: 1" at bounding box center [569, 173] width 356 height 47
copy link "الوان زجاج شفاف بيبيو 36 ازرق سماوي 45 مل"
click at [657, 11] on header "رفيق ! الطلبات معالجة مكتمل إرجاع المنتجات العملاء المتواجدون الان 7563 عملاء م…" at bounding box center [450, 17] width 901 height 35
click at [643, 28] on header "رفيق ! الطلبات معالجة مكتمل إرجاع المنتجات العملاء المتواجدون الان 7563 عملاء م…" at bounding box center [450, 17] width 901 height 35
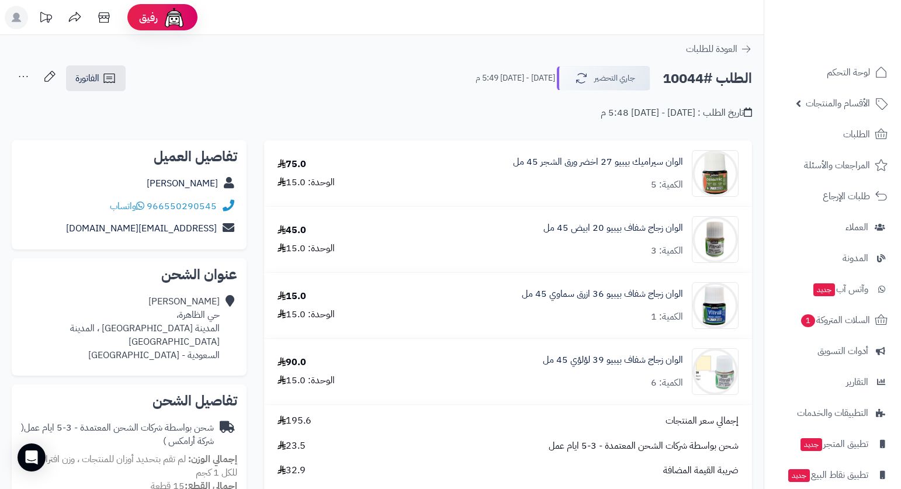
drag, startPoint x: 660, startPoint y: 78, endPoint x: 704, endPoint y: 85, distance: 43.8
click at [704, 85] on div "الطلب #10044 جاري التحضير الإثنين - ١ سبتمبر ٢٠٢٥ - 5:49 م" at bounding box center [608, 78] width 287 height 25
copy h2 "10044"
click at [671, 11] on header "رفيق ! الطلبات معالجة مكتمل إرجاع المنتجات العملاء المتواجدون الان 7563 عملاء م…" at bounding box center [450, 17] width 901 height 35
click at [104, 78] on icon at bounding box center [109, 78] width 14 height 14
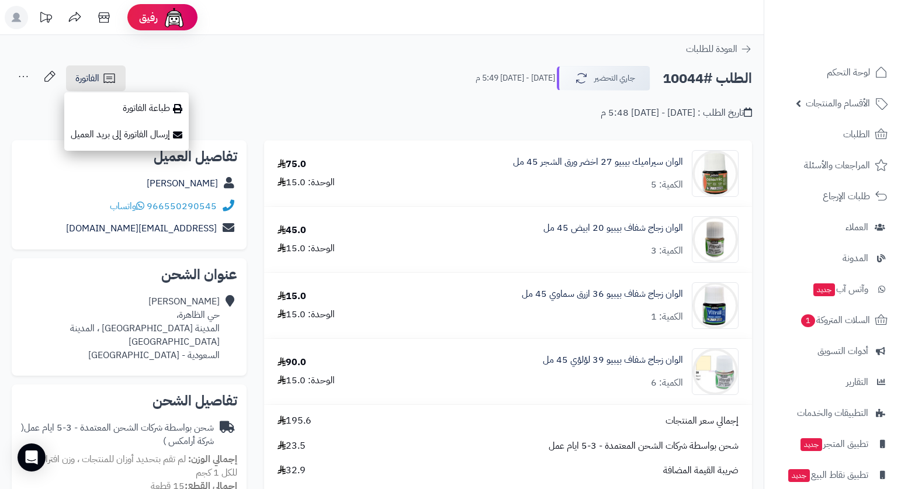
click at [283, 106] on div "تاريخ الطلب : الإثنين - ١ سبتمبر ٢٠٢٥ - 5:48 م" at bounding box center [382, 105] width 740 height 27
click at [647, 21] on header "رفيق ! الطلبات معالجة مكتمل إرجاع المنتجات العملاء المتواجدون الان 7563 عملاء م…" at bounding box center [450, 17] width 901 height 35
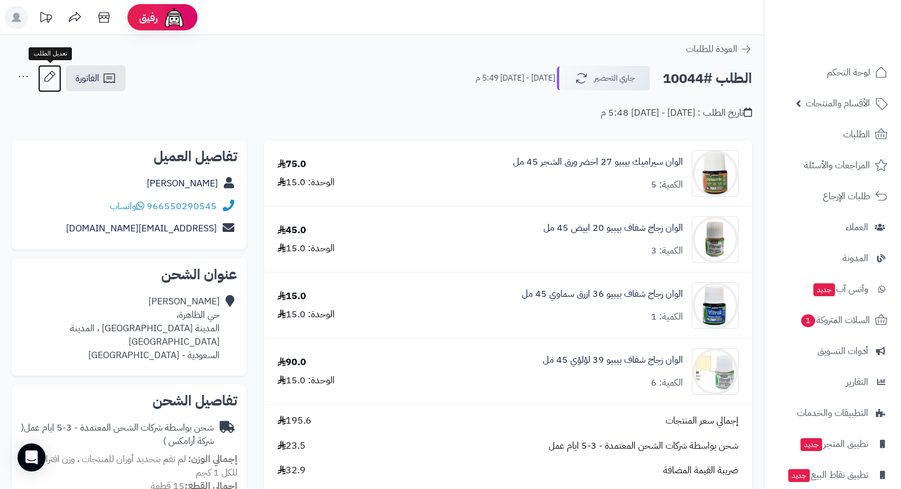
click at [47, 81] on icon at bounding box center [49, 76] width 23 height 23
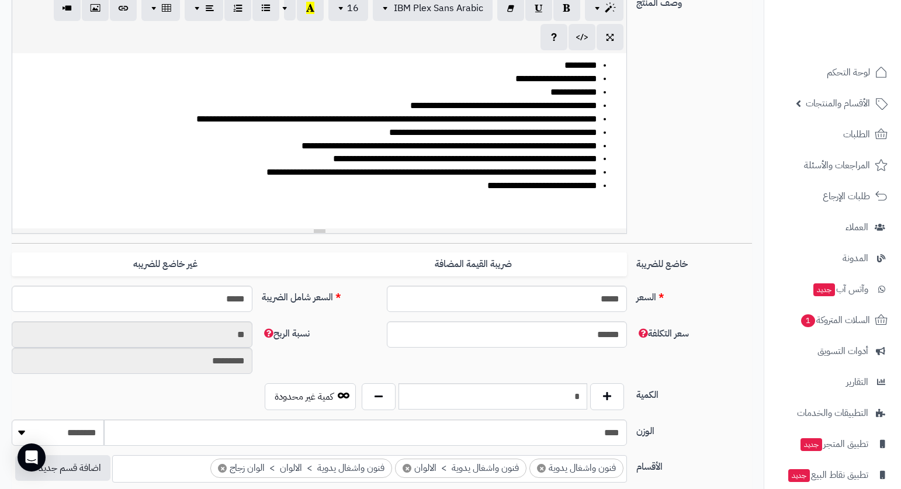
scroll to position [468, 0]
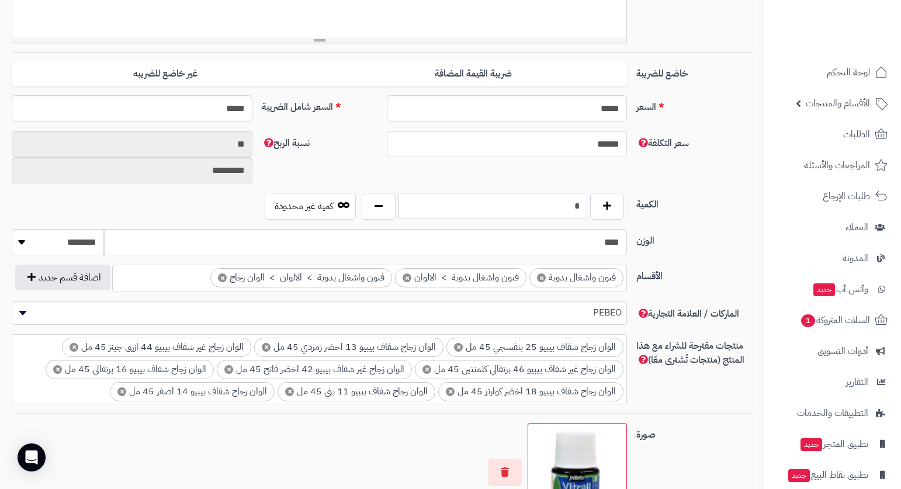
drag, startPoint x: 569, startPoint y: 209, endPoint x: 583, endPoint y: 216, distance: 15.4
click at [583, 216] on input "*" at bounding box center [493, 206] width 189 height 26
type input "*"
click at [694, 192] on div "سعر التكلفة ****** نسبة الربح ** *********" at bounding box center [382, 162] width 750 height 62
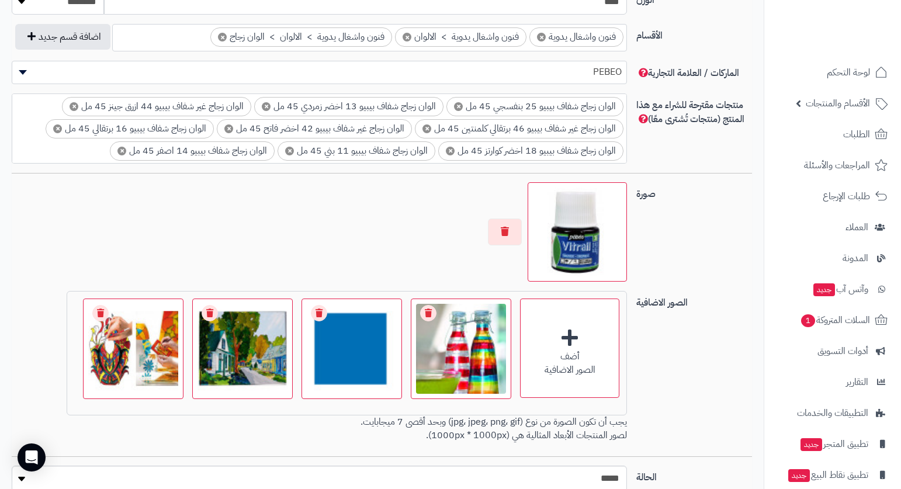
scroll to position [812, 0]
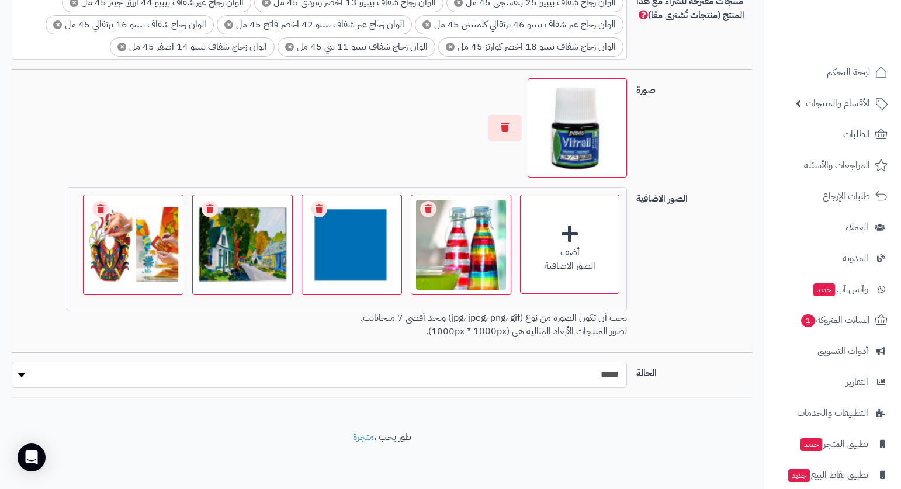
click at [604, 363] on select "***** ****" at bounding box center [319, 375] width 615 height 26
select select "*"
click at [12, 362] on select "***** ****" at bounding box center [319, 375] width 615 height 26
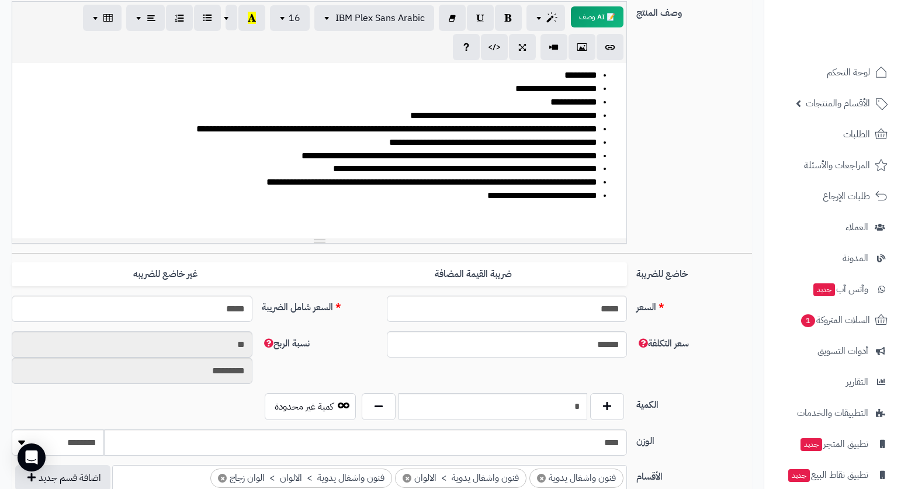
scroll to position [0, 0]
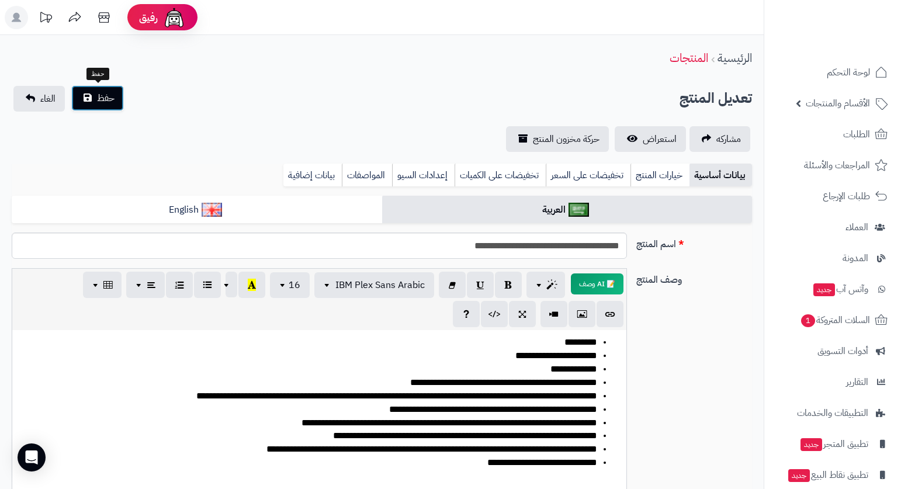
click at [115, 96] on button "حفظ" at bounding box center [97, 98] width 53 height 26
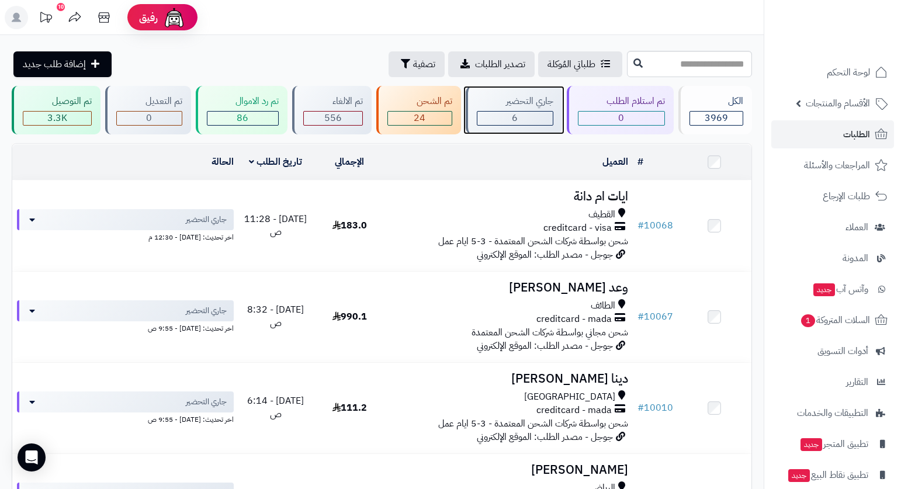
click at [517, 104] on div "جاري التحضير" at bounding box center [515, 101] width 77 height 13
click at [536, 100] on div "جاري التحضير" at bounding box center [515, 101] width 77 height 13
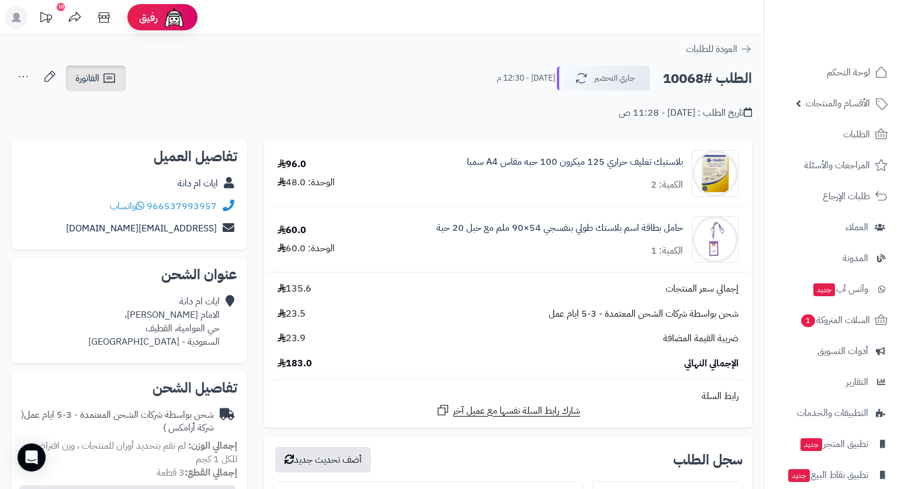
click at [95, 69] on link "الفاتورة" at bounding box center [96, 78] width 60 height 26
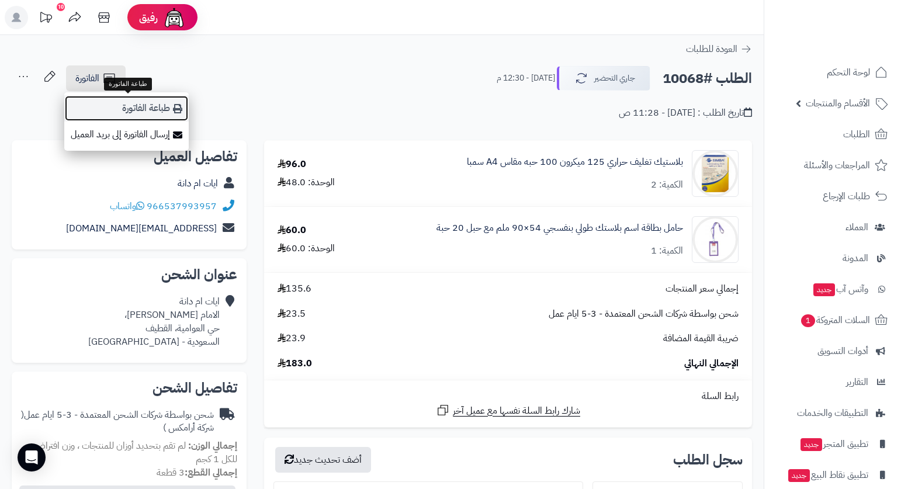
click at [164, 112] on link "طباعة الفاتورة" at bounding box center [126, 108] width 124 height 26
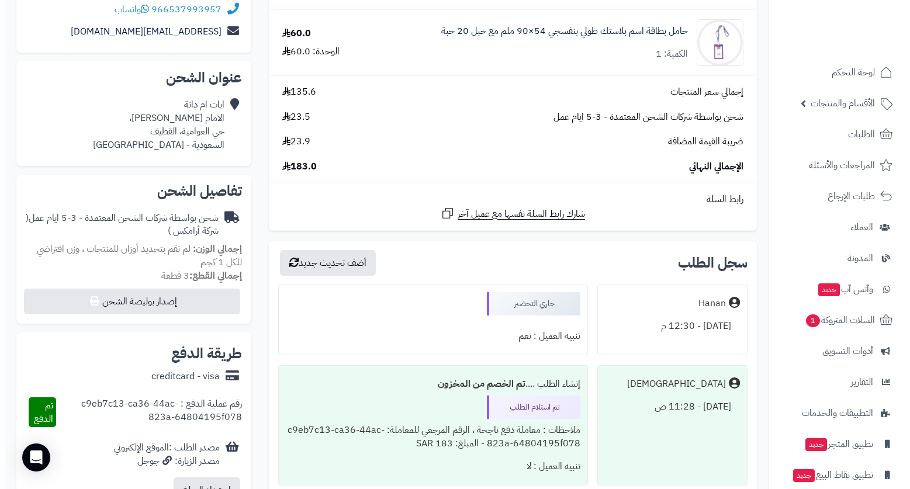
scroll to position [234, 0]
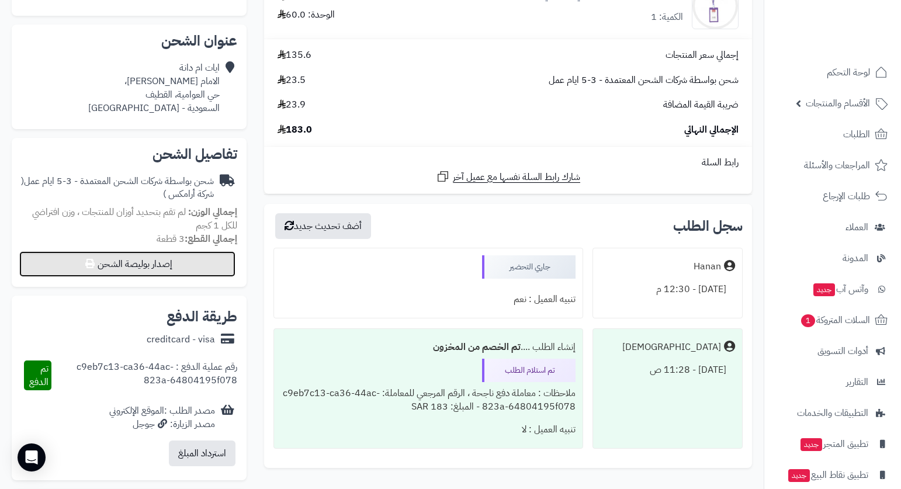
click at [179, 264] on button "إصدار بوليصة الشحن" at bounding box center [127, 264] width 216 height 26
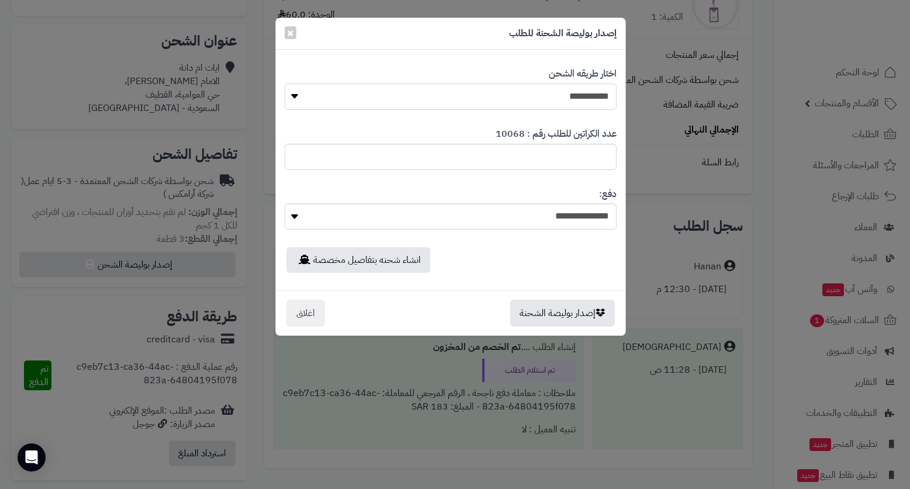
click at [557, 101] on select "**********" at bounding box center [451, 97] width 332 height 26
select select "*******"
click at [285, 84] on select "**********" at bounding box center [451, 97] width 332 height 26
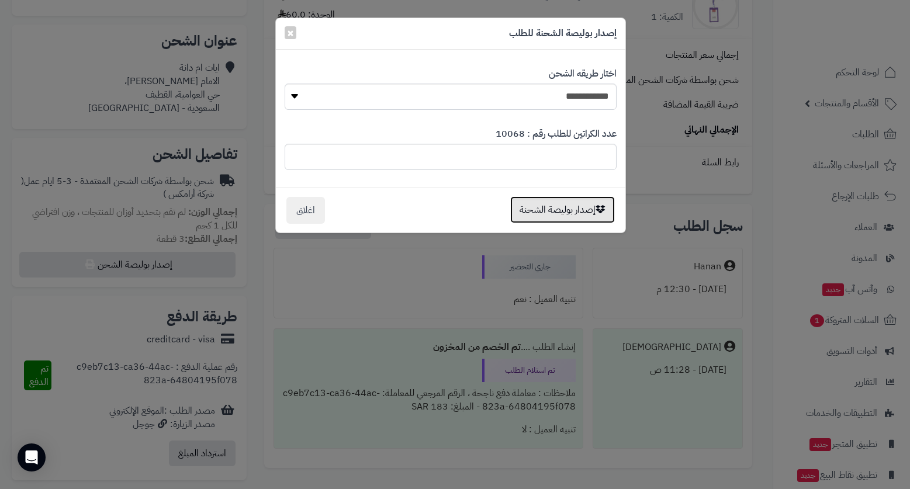
click at [556, 217] on button "إصدار بوليصة الشحنة" at bounding box center [562, 209] width 105 height 27
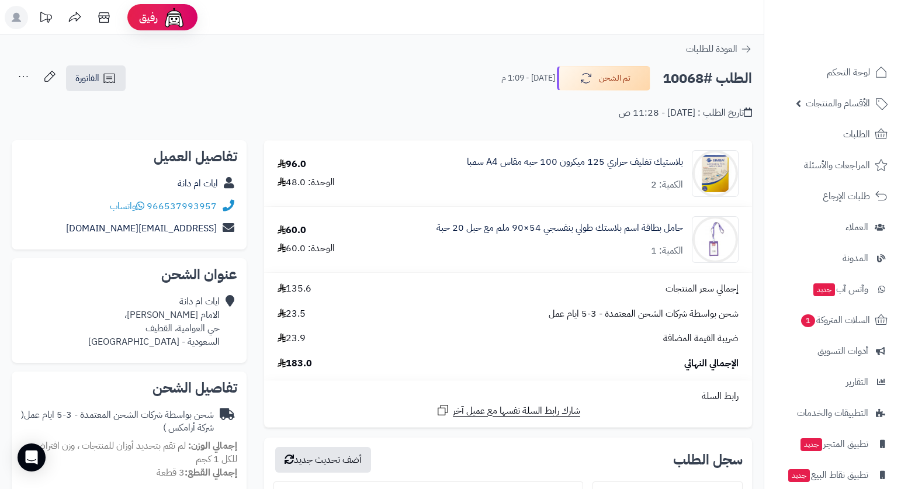
scroll to position [234, 0]
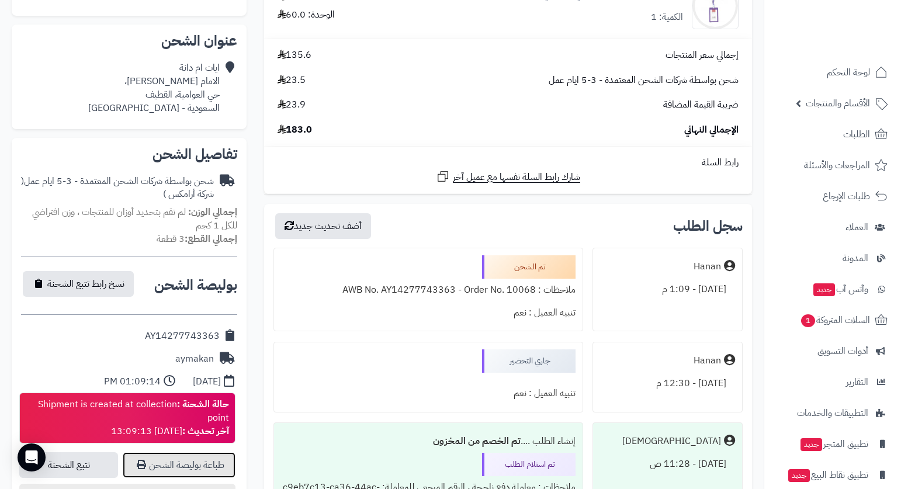
click at [195, 465] on link "طباعة بوليصة الشحن" at bounding box center [179, 465] width 113 height 26
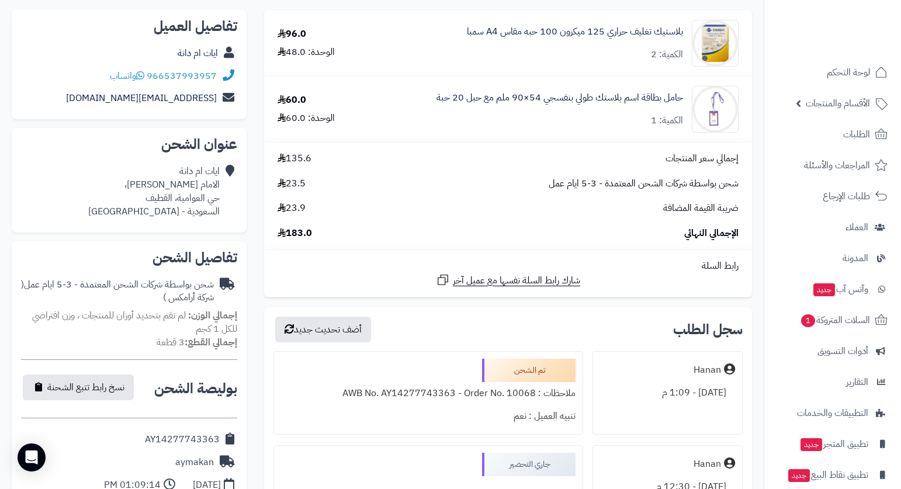
scroll to position [0, 0]
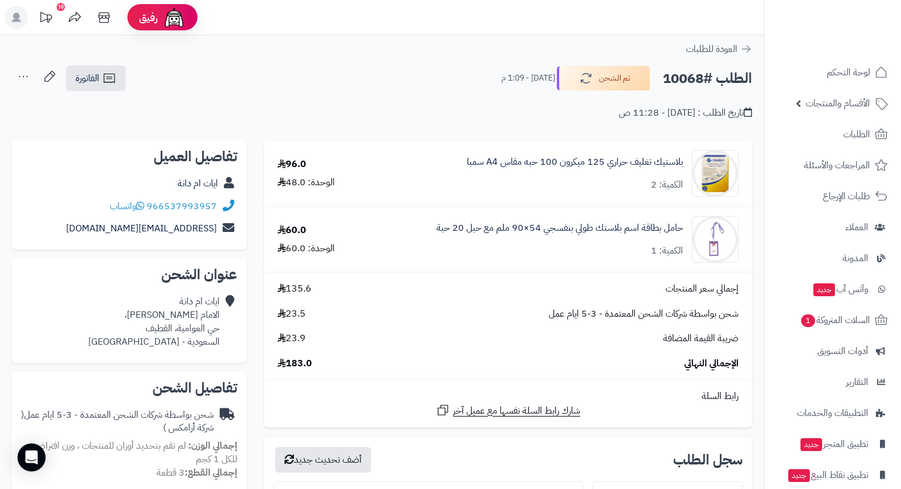
click at [389, 96] on div "تاريخ الطلب : اليوم - 11:28 ص" at bounding box center [382, 105] width 740 height 27
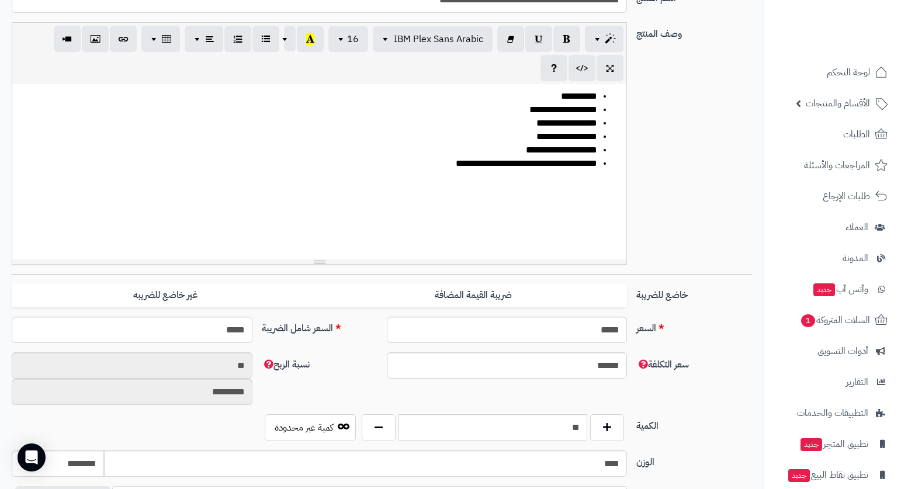
scroll to position [409, 0]
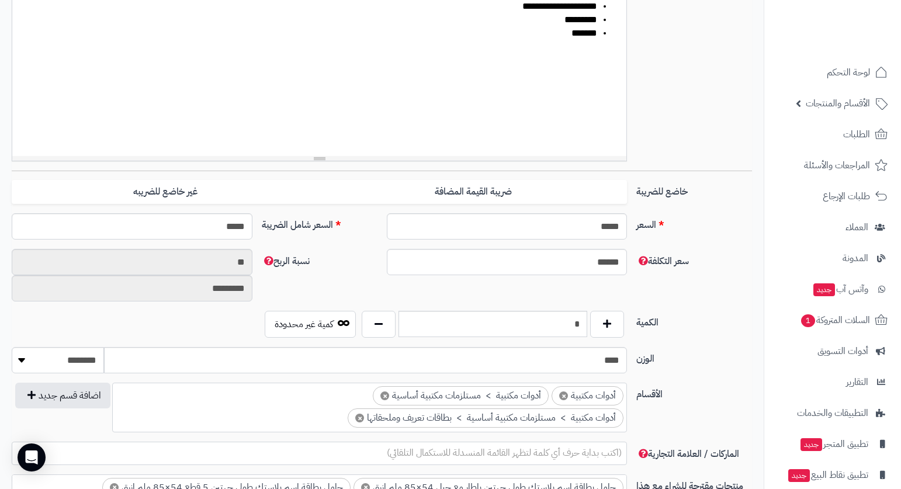
scroll to position [351, 0]
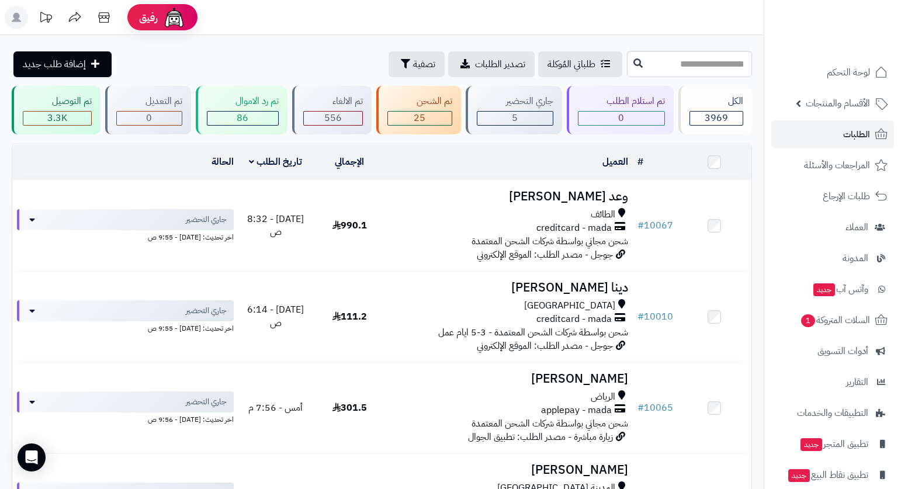
click at [671, 15] on header "رفيق ! الطلبات معالجة مكتمل إرجاع المنتجات العملاء المتواجدون الان 7563 عملاء م…" at bounding box center [450, 17] width 901 height 35
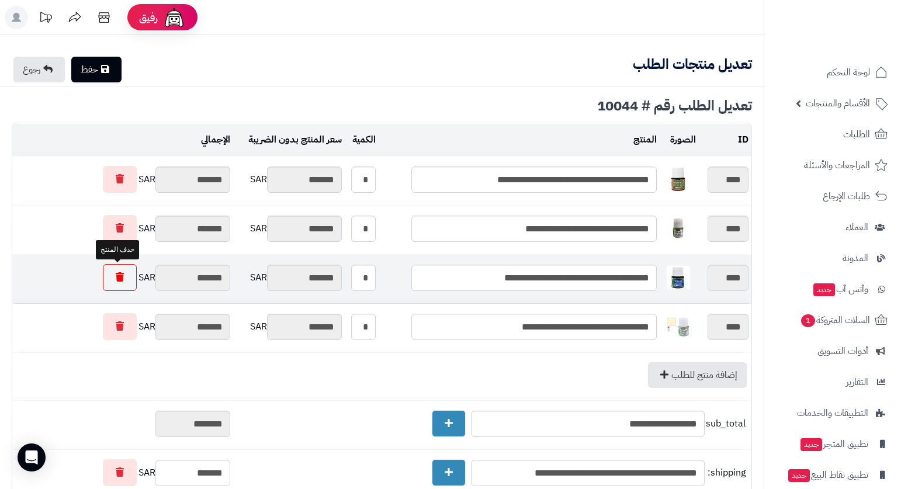
click at [117, 276] on icon at bounding box center [120, 276] width 8 height 9
type input "********"
type input "*******"
type input "********"
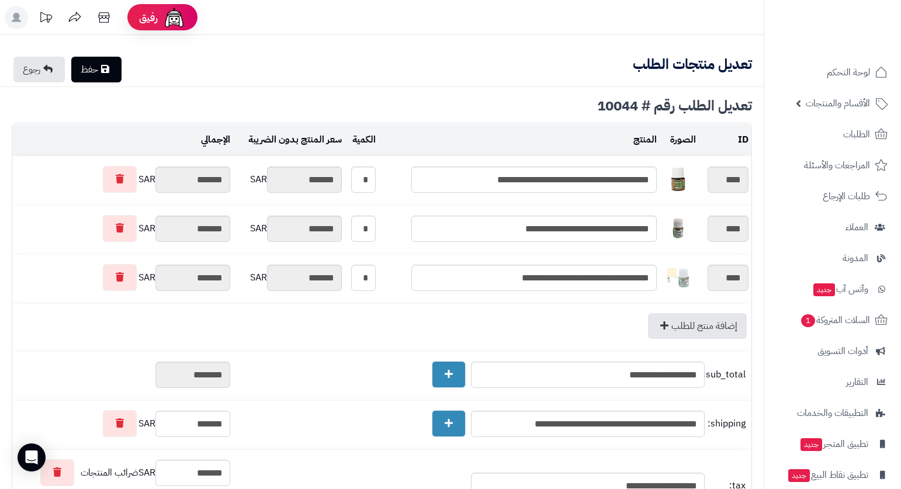
click at [117, 63] on link "حفظ" at bounding box center [96, 70] width 50 height 26
type input "**********"
type textarea "**********"
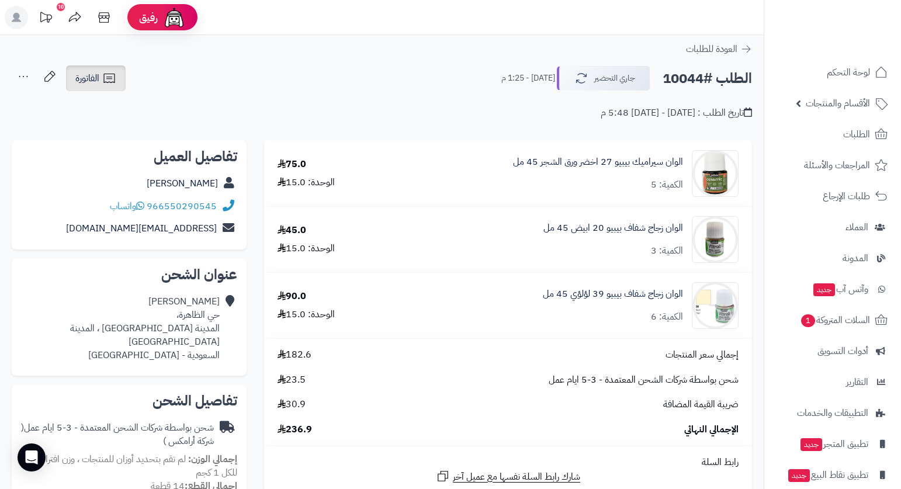
click at [94, 78] on span "الفاتورة" at bounding box center [87, 78] width 24 height 14
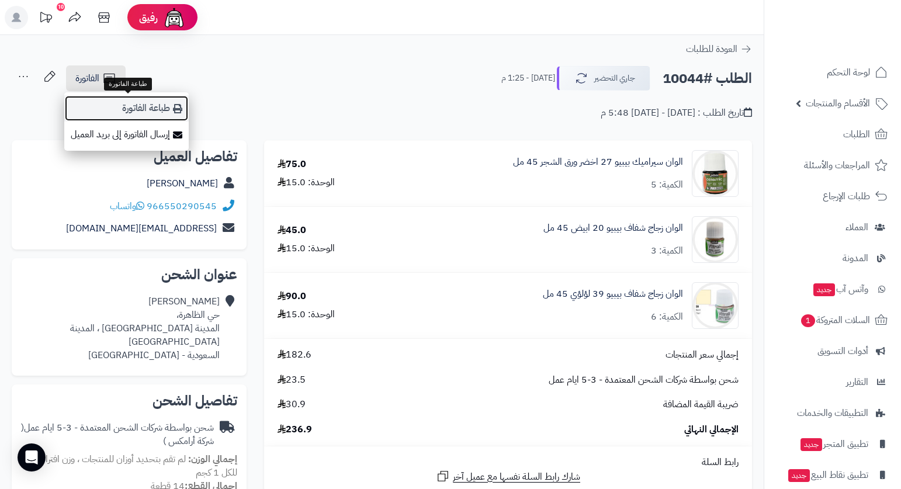
click at [148, 110] on link "طباعة الفاتورة" at bounding box center [126, 108] width 124 height 26
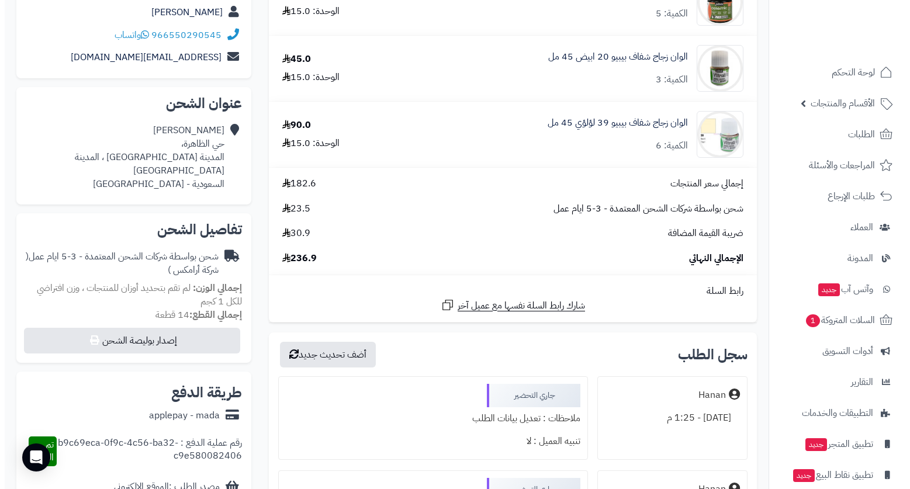
scroll to position [175, 0]
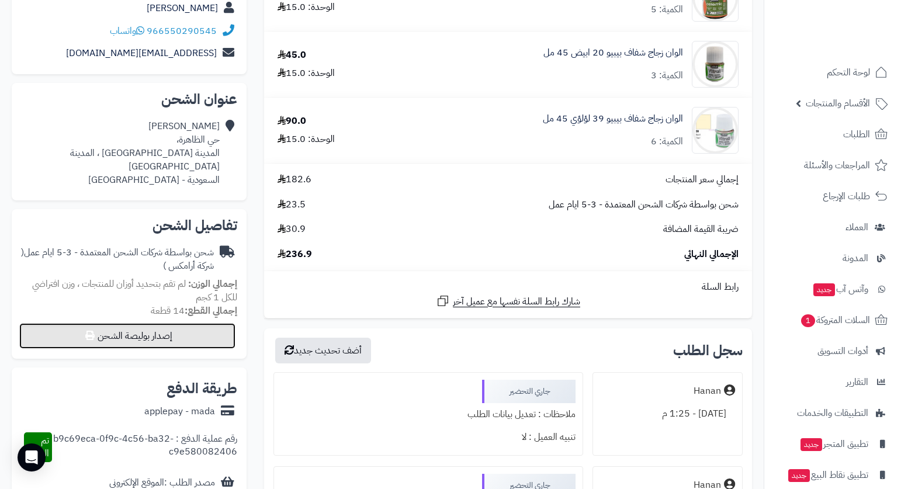
drag, startPoint x: 206, startPoint y: 314, endPoint x: 212, endPoint y: 323, distance: 10.1
click at [212, 323] on button "إصدار بوليصة الشحن" at bounding box center [127, 336] width 216 height 26
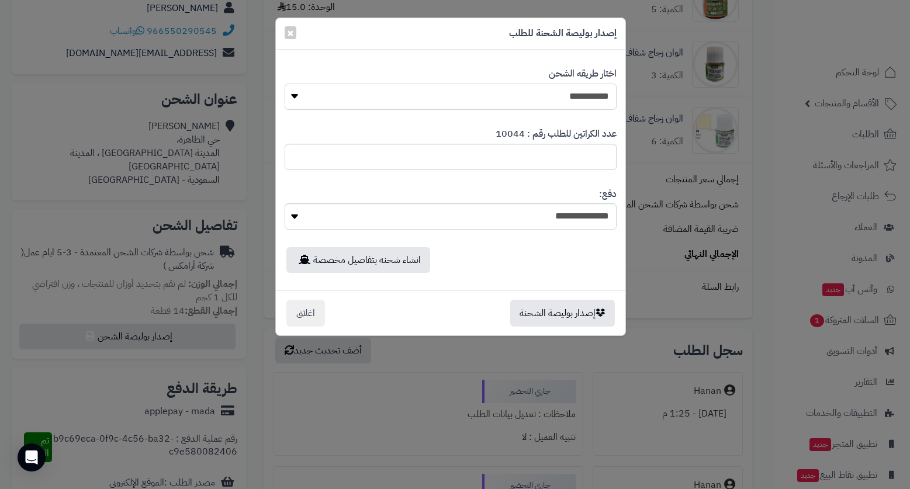
click at [597, 98] on select "**********" at bounding box center [451, 97] width 332 height 26
select select "*******"
click at [285, 84] on select "**********" at bounding box center [451, 97] width 332 height 26
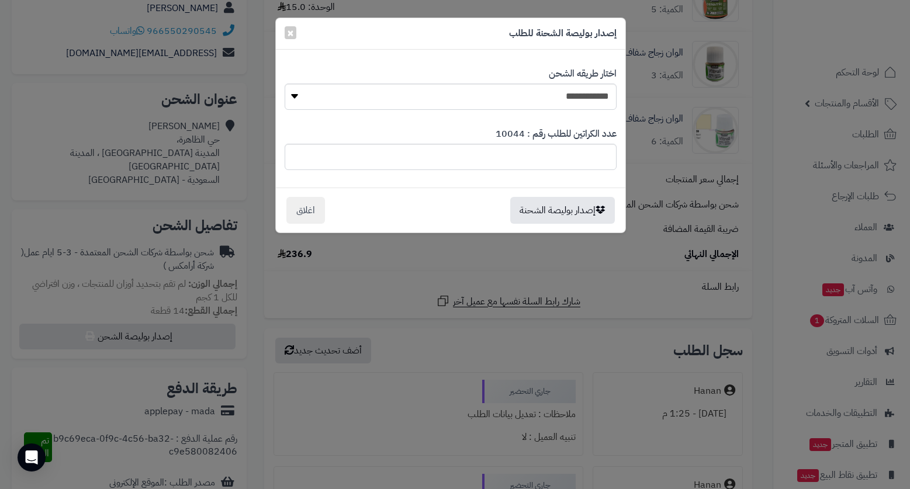
click at [580, 192] on div "إصدار بوليصة الشحنة اغلاق" at bounding box center [450, 210] width 349 height 45
click at [586, 210] on button "إصدار بوليصة الشحنة" at bounding box center [562, 209] width 105 height 27
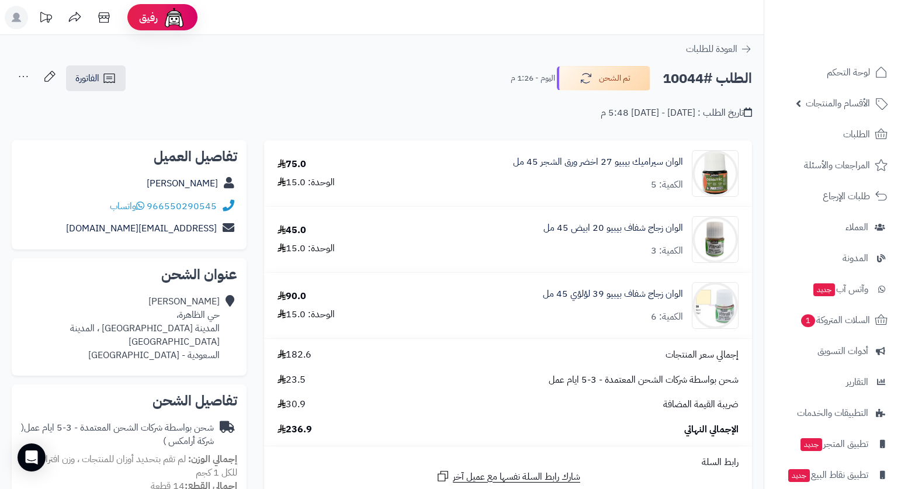
scroll to position [175, 0]
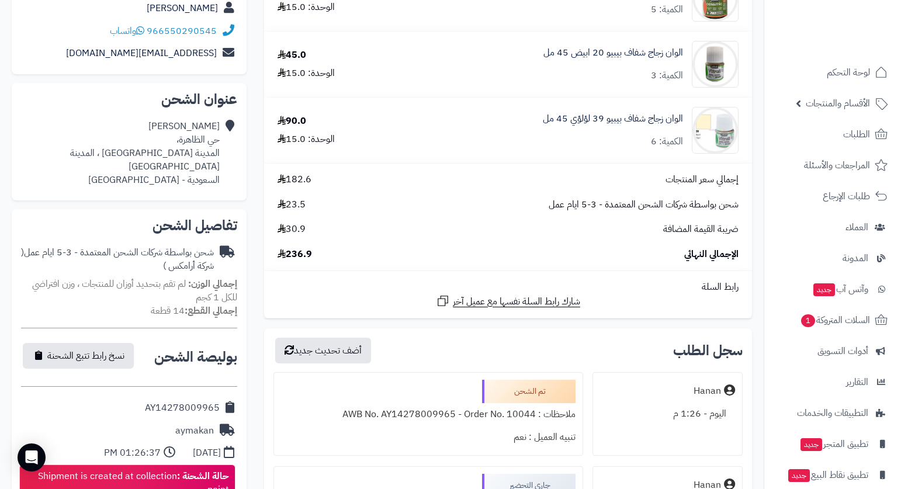
click at [759, 131] on div "**********" at bounding box center [508, 384] width 506 height 839
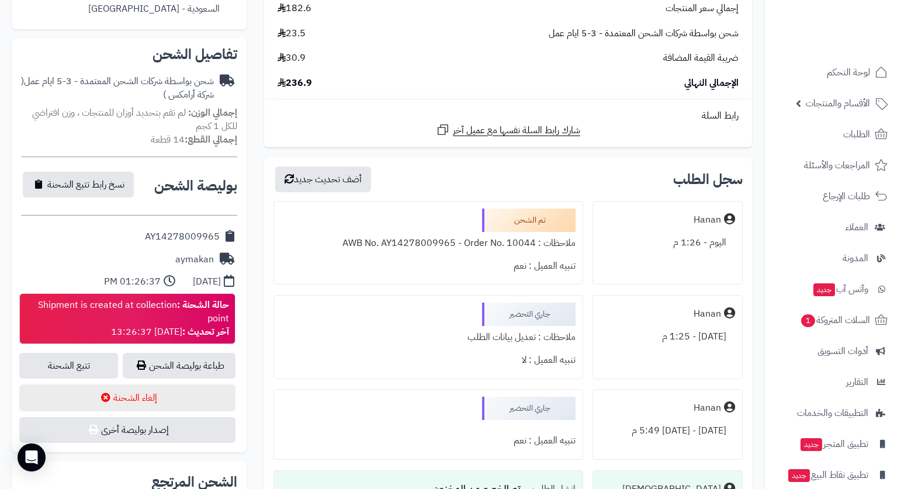
scroll to position [351, 0]
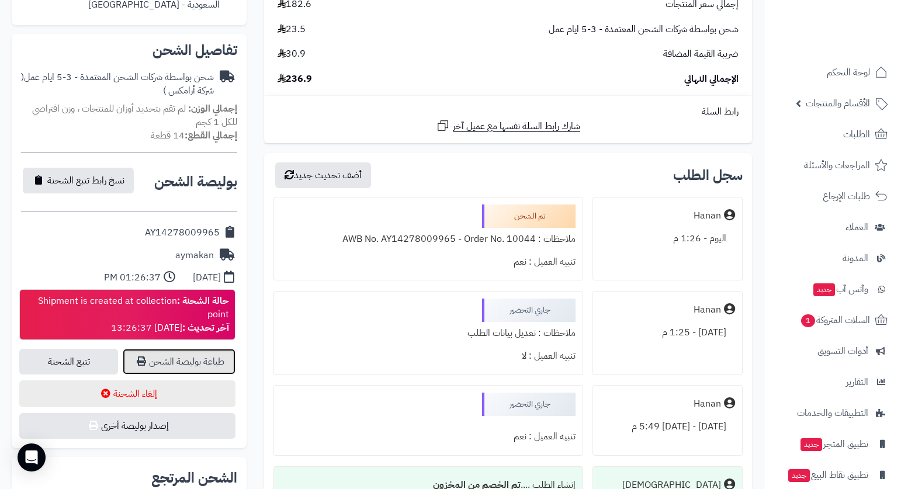
click at [226, 349] on link "طباعة بوليصة الشحن" at bounding box center [179, 362] width 113 height 26
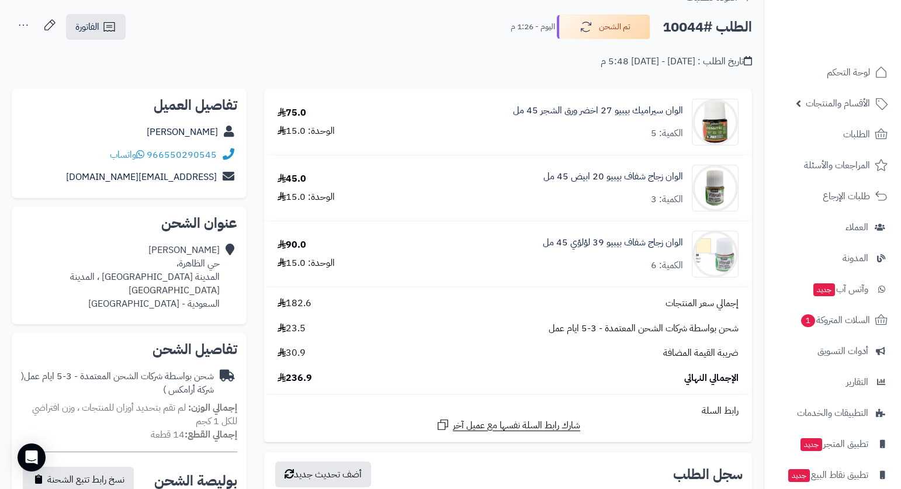
scroll to position [0, 0]
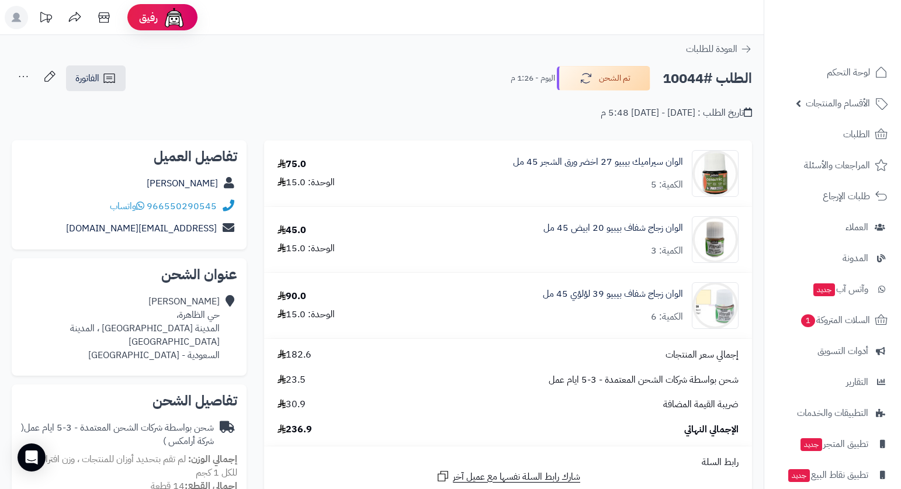
click at [411, 68] on div "الطلب #10044 تم الشحن اليوم - 1:26 م الفاتورة طباعة الفاتورة إرسال الفاتورة إلى…" at bounding box center [382, 78] width 740 height 27
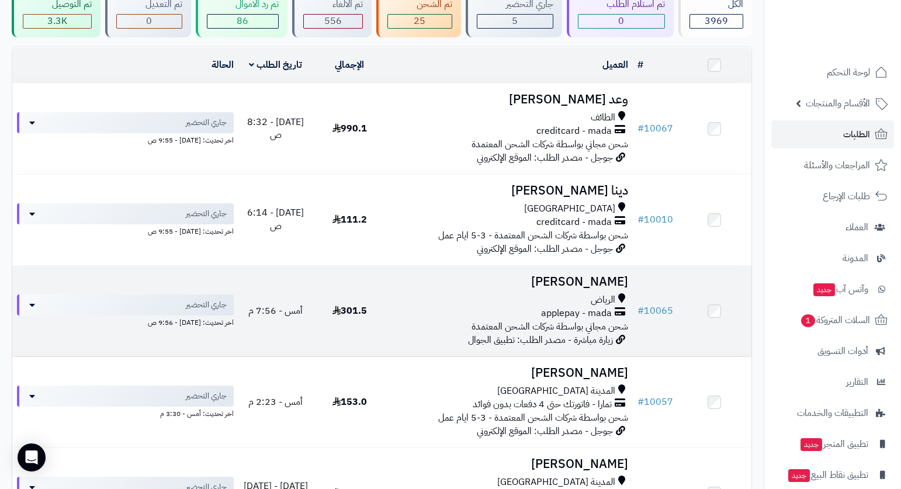
scroll to position [58, 0]
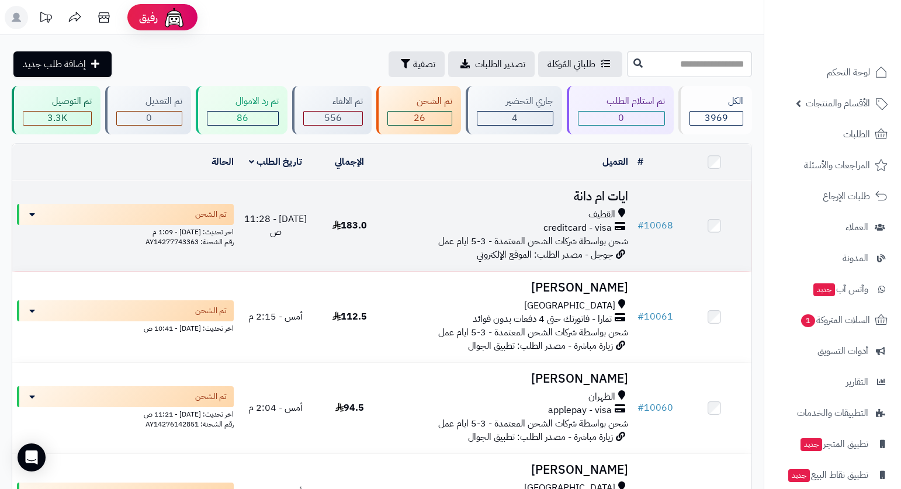
click at [598, 226] on span "creditcard - visa" at bounding box center [577, 227] width 68 height 13
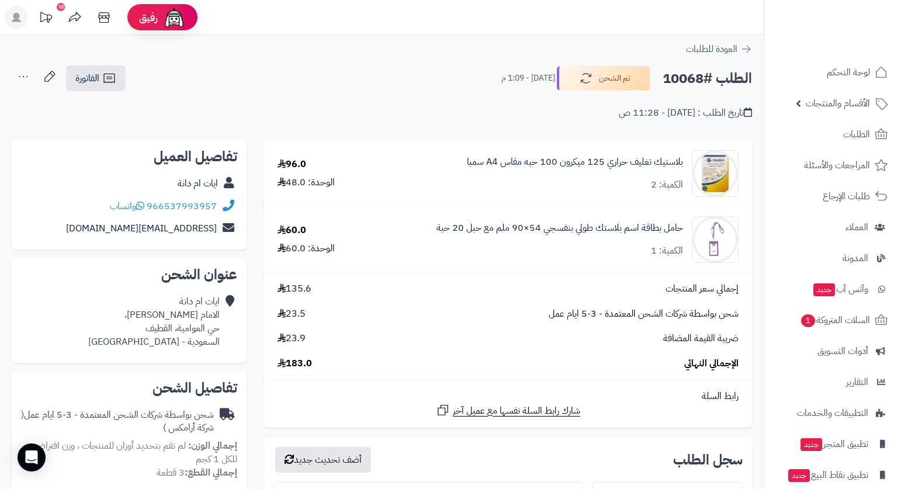
click at [459, 106] on div "تاريخ الطلب : اليوم - 11:28 ص" at bounding box center [382, 105] width 740 height 27
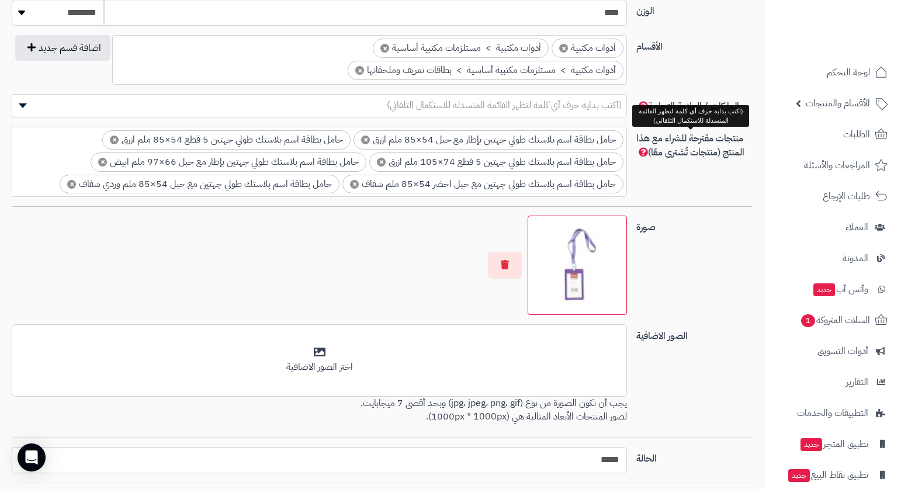
scroll to position [701, 0]
